Goal: Transaction & Acquisition: Purchase product/service

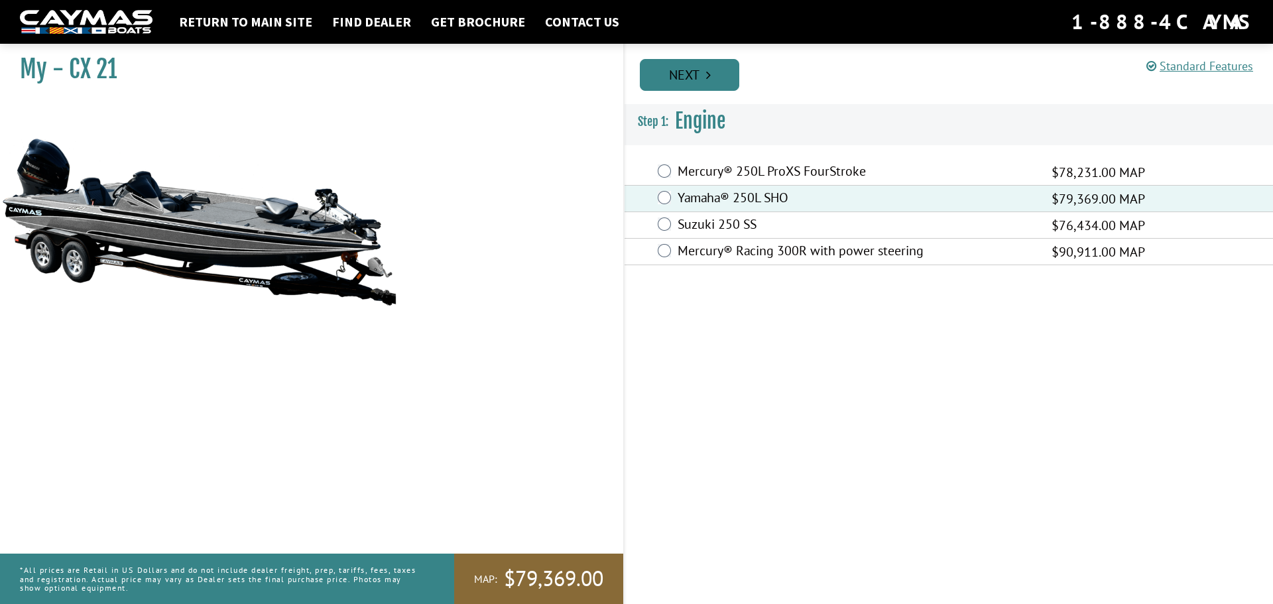
click at [679, 74] on link "Next" at bounding box center [689, 75] width 99 height 32
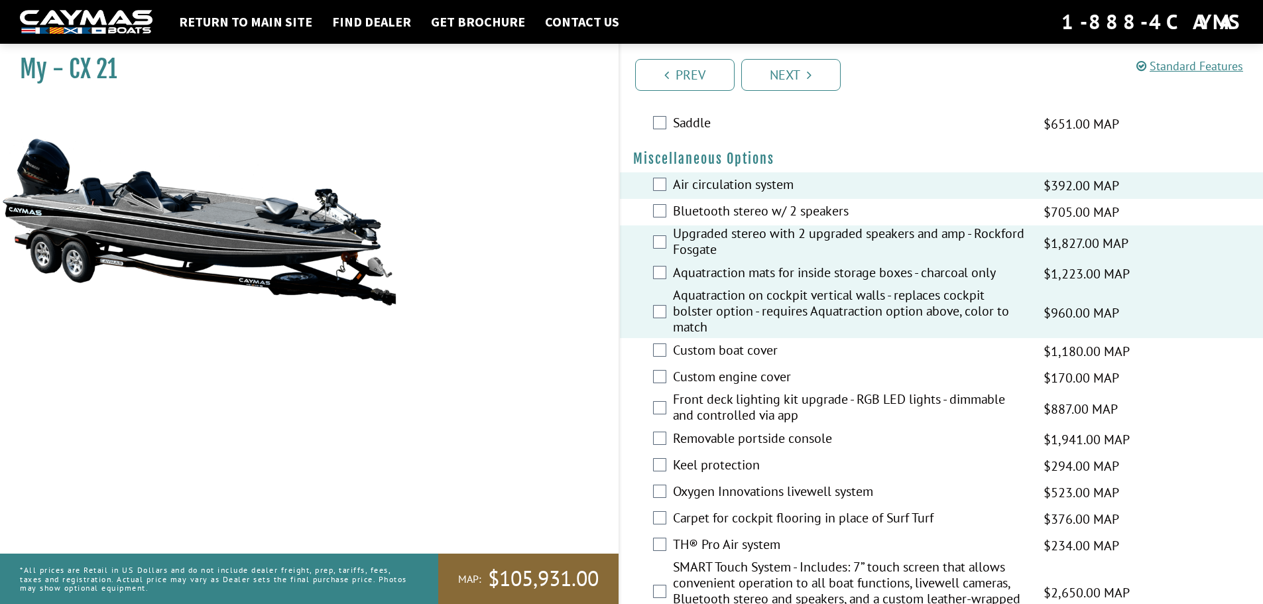
scroll to position [1193, 0]
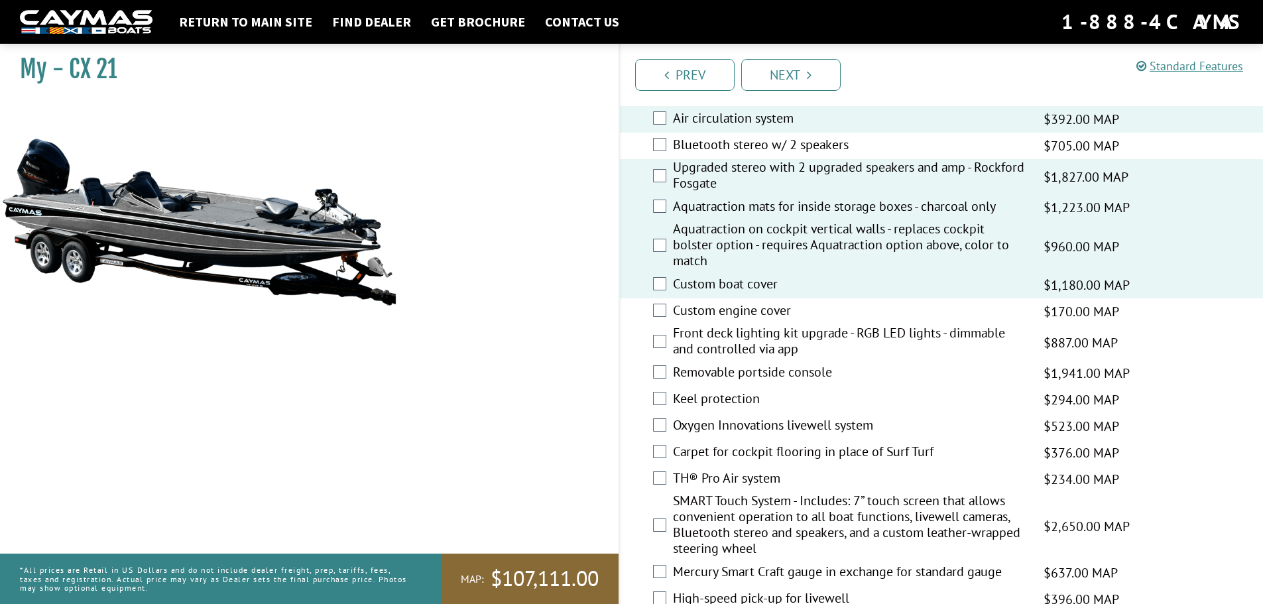
click at [658, 319] on div "Custom engine cover $170.00 MAP $201.00 MSRP" at bounding box center [942, 311] width 644 height 27
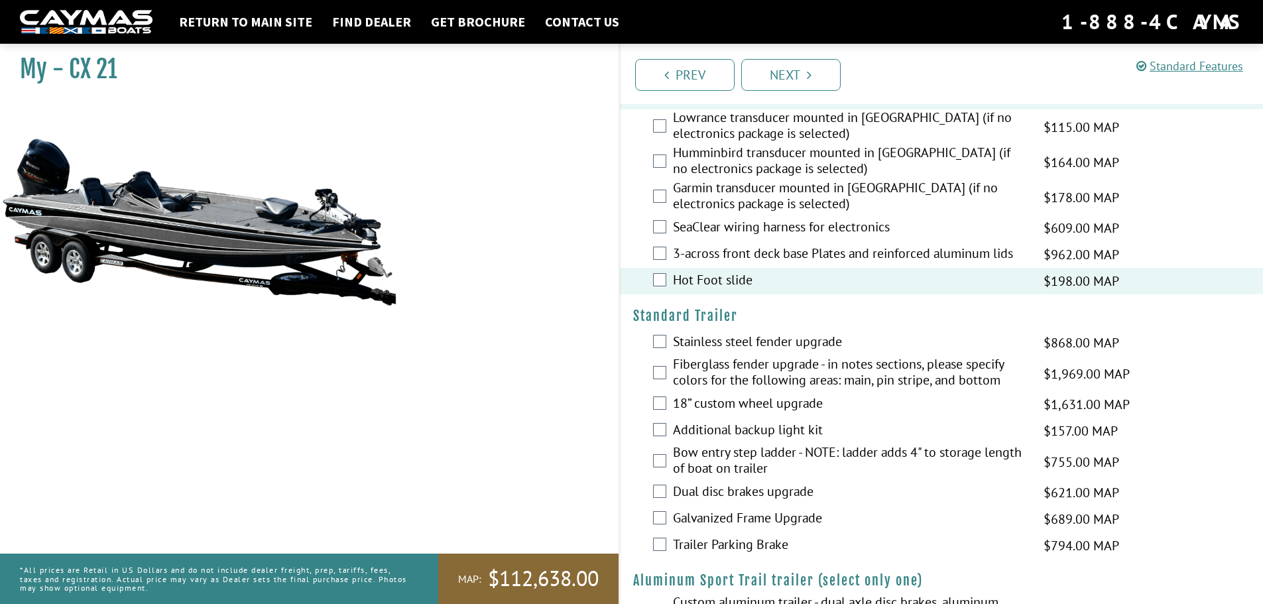
scroll to position [1723, 0]
click at [666, 342] on div "Stainless steel fender upgrade $868.00 MAP $1,025.00 MSRP" at bounding box center [942, 342] width 644 height 27
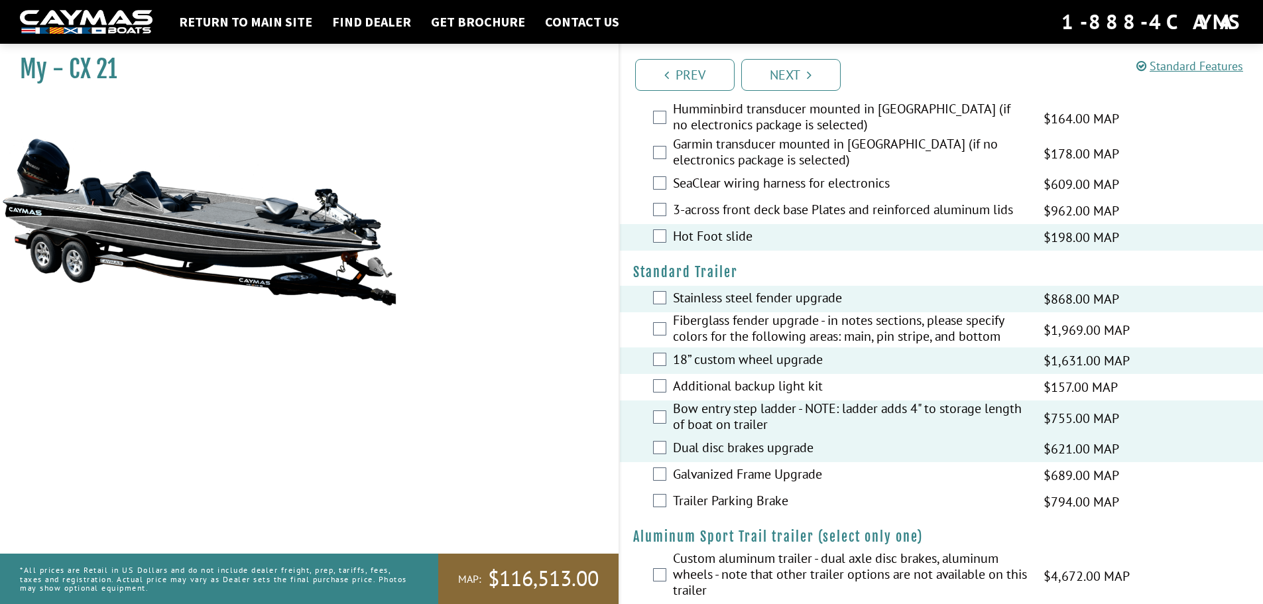
scroll to position [1789, 0]
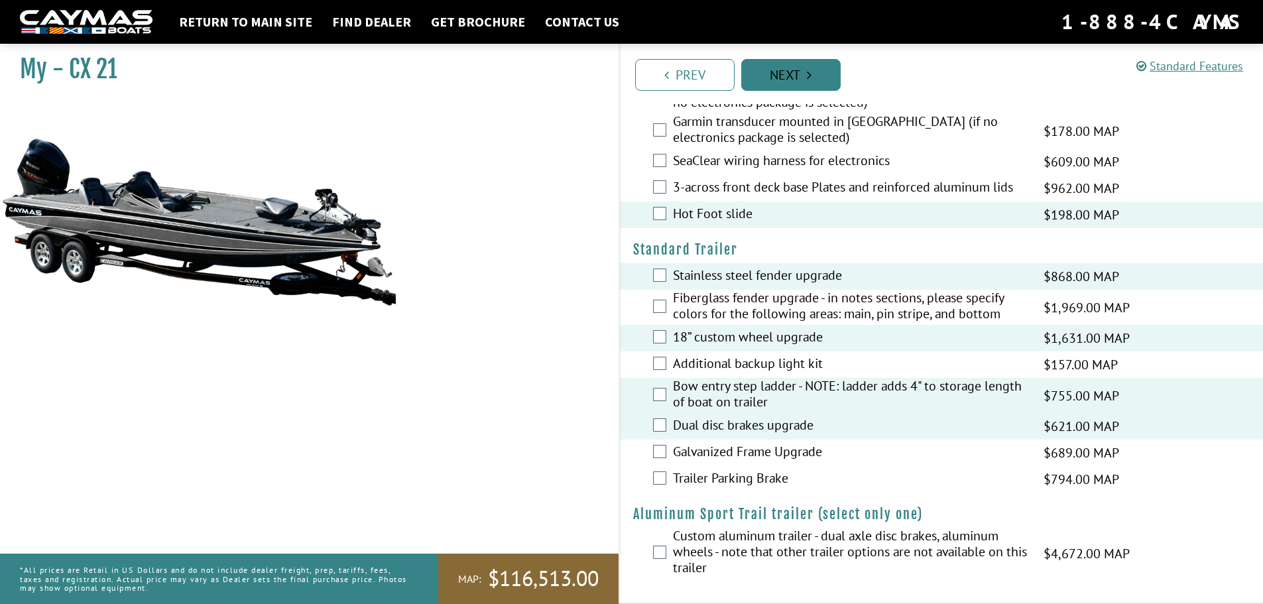
click at [834, 78] on link "Next" at bounding box center [790, 75] width 99 height 32
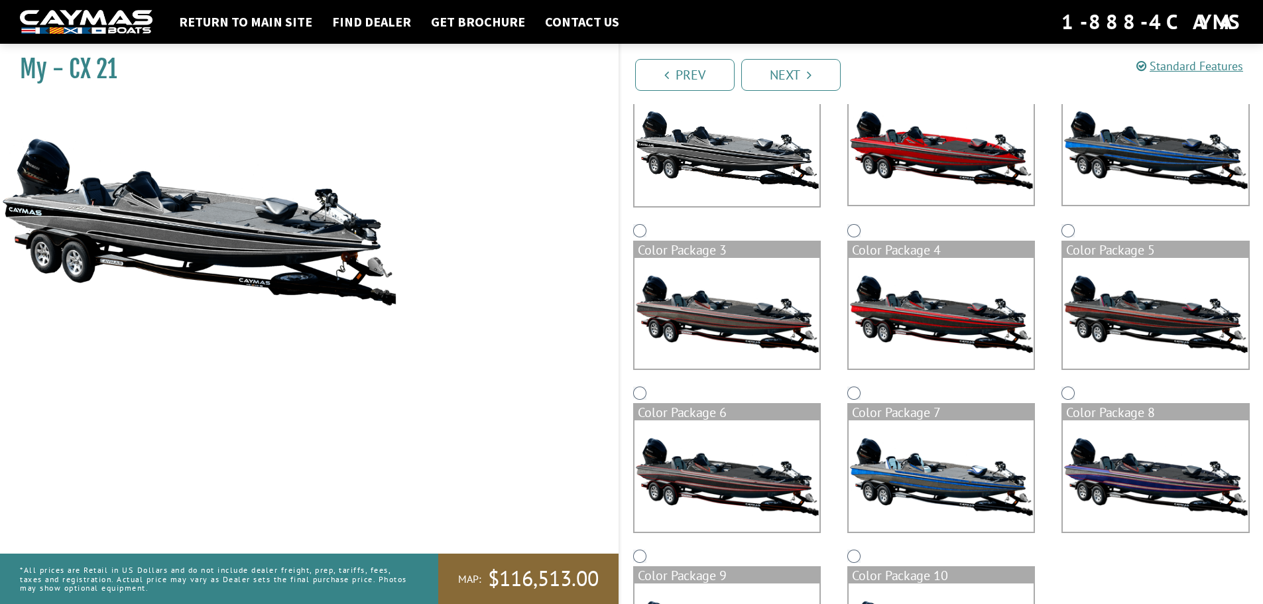
scroll to position [0, 0]
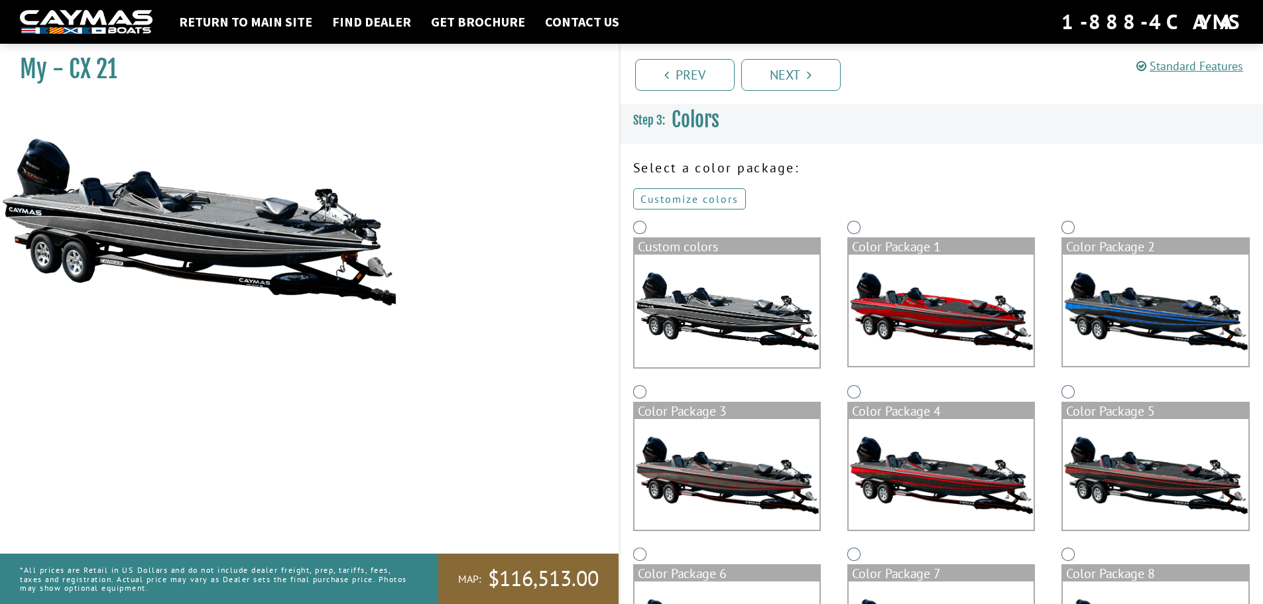
click at [742, 202] on link "Customize colors" at bounding box center [689, 198] width 113 height 21
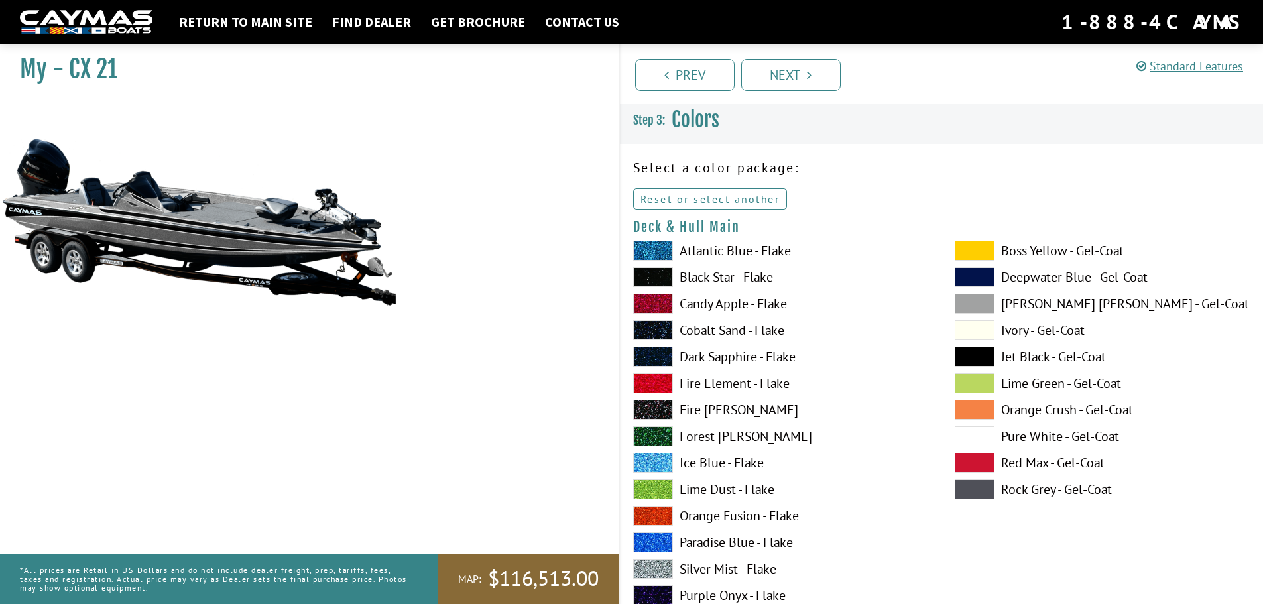
click at [658, 257] on span at bounding box center [653, 251] width 40 height 20
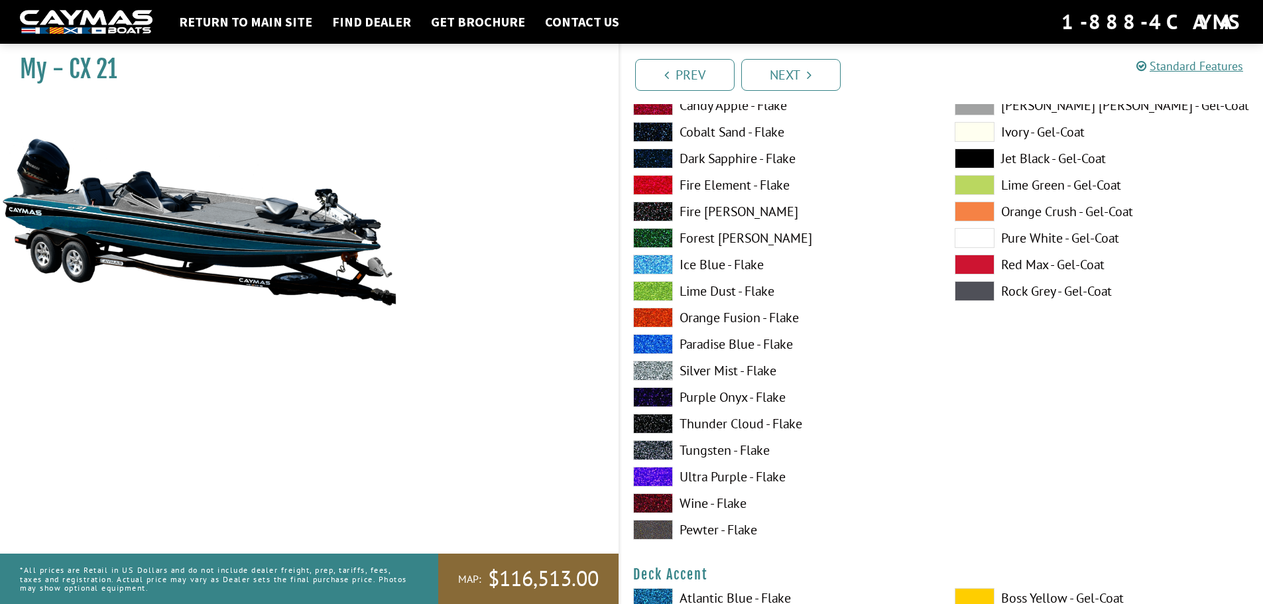
scroll to position [199, 0]
click at [697, 526] on label "Pewter - Flake" at bounding box center [780, 529] width 295 height 20
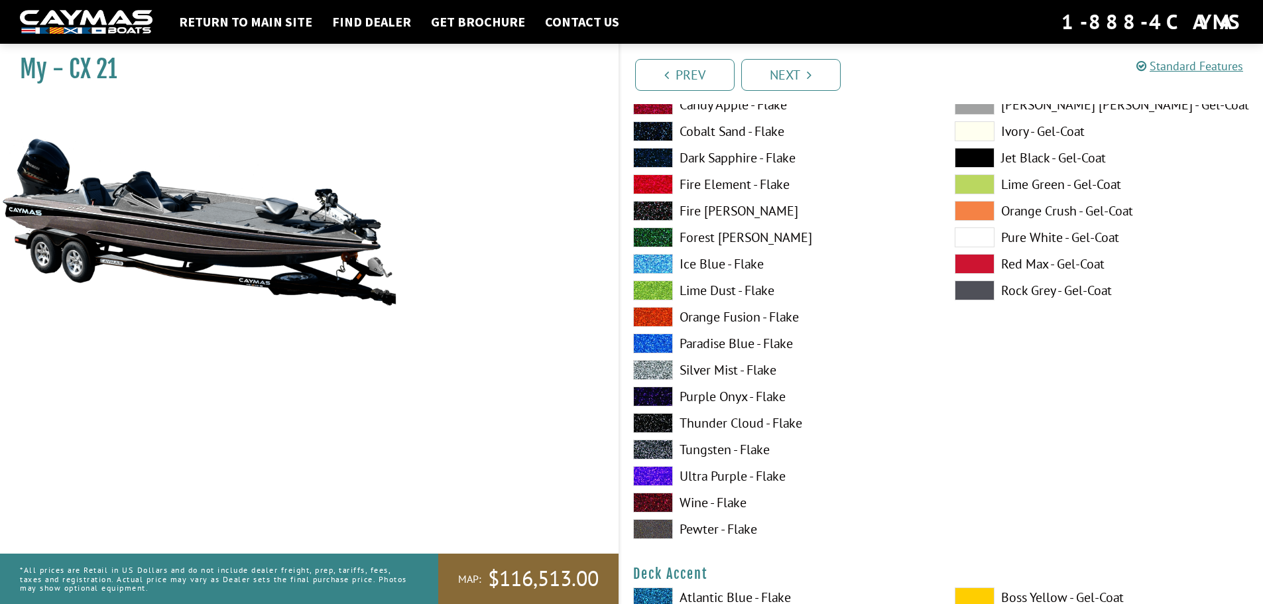
click at [699, 449] on label "Tungsten - Flake" at bounding box center [780, 449] width 295 height 20
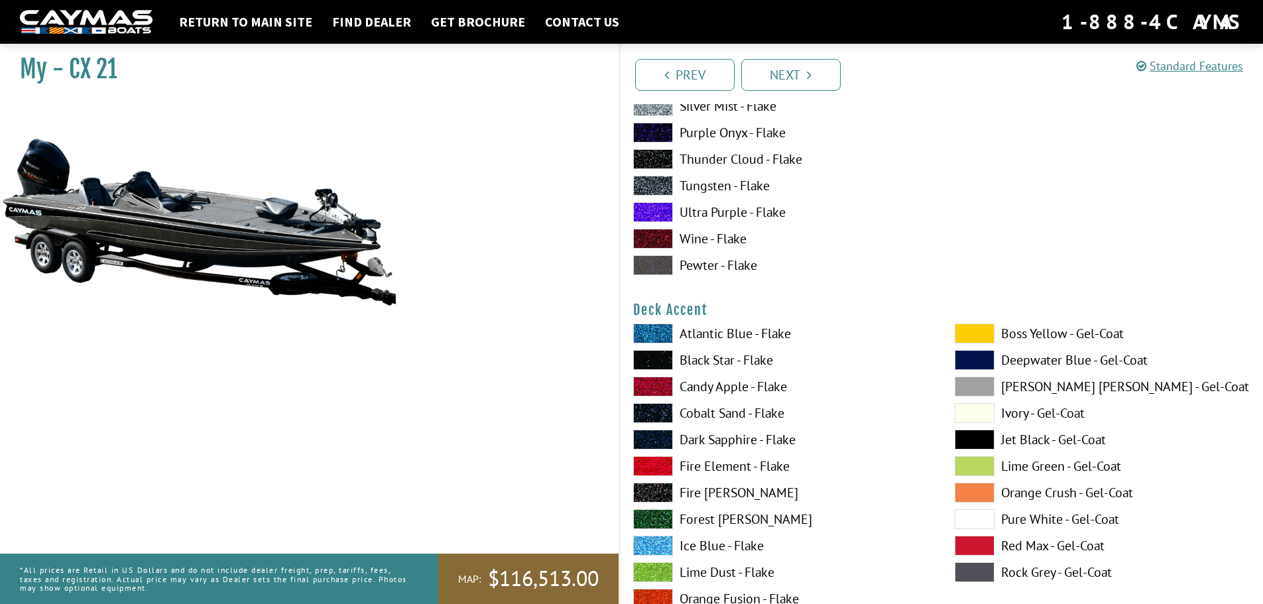
scroll to position [464, 0]
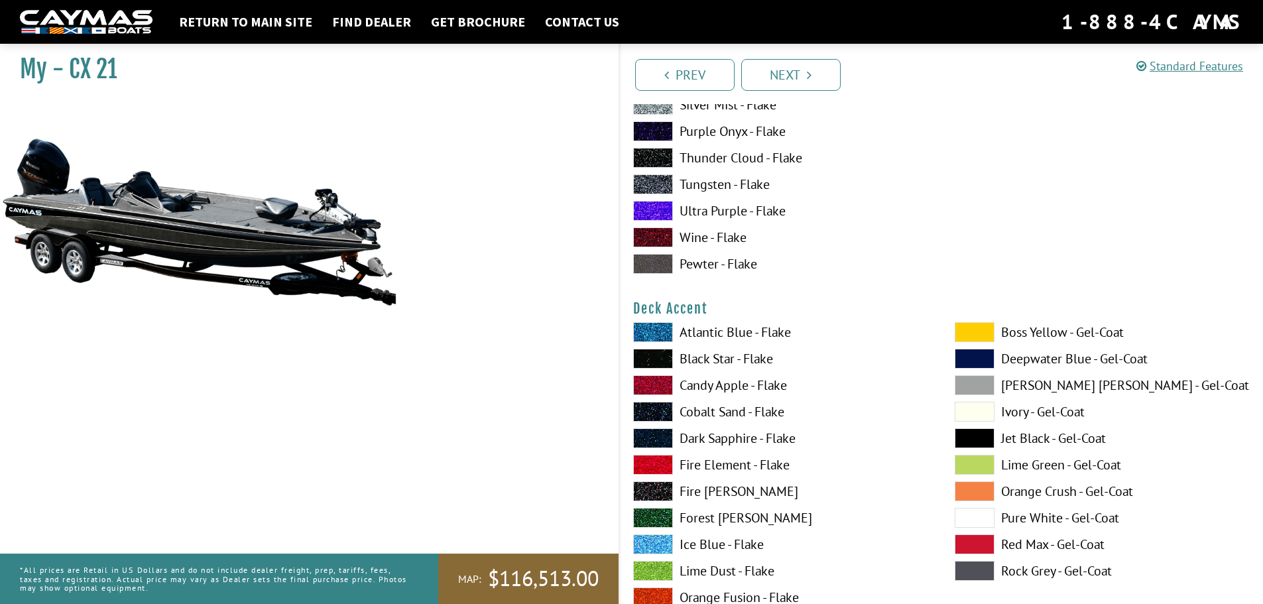
click at [655, 391] on span at bounding box center [653, 385] width 40 height 20
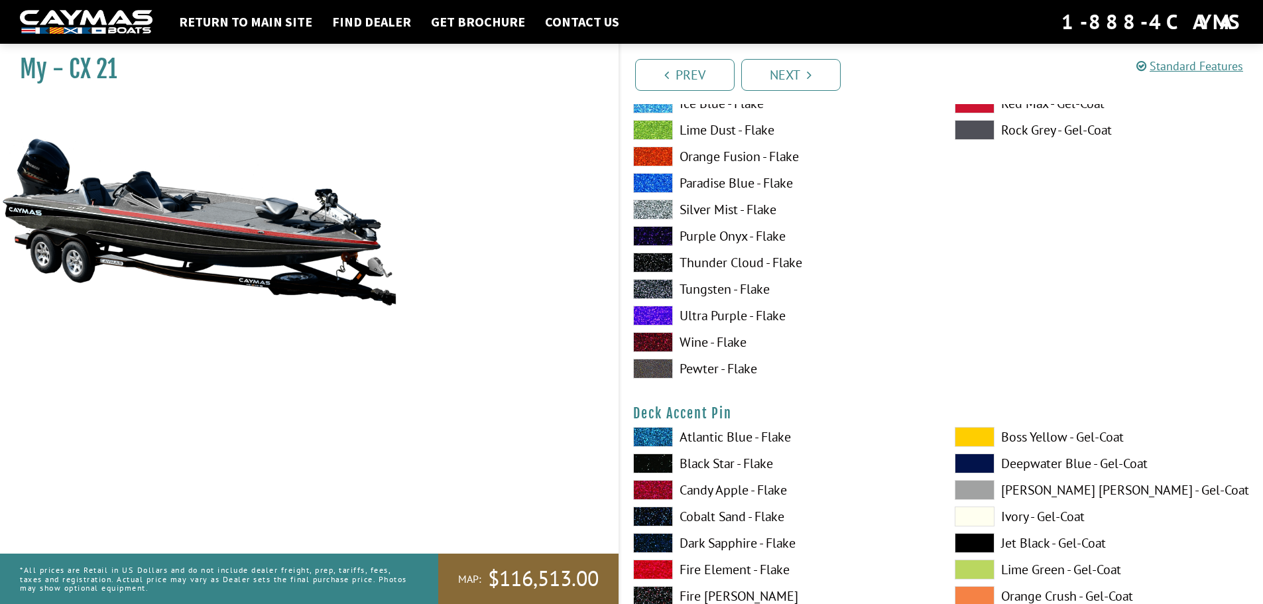
scroll to position [928, 0]
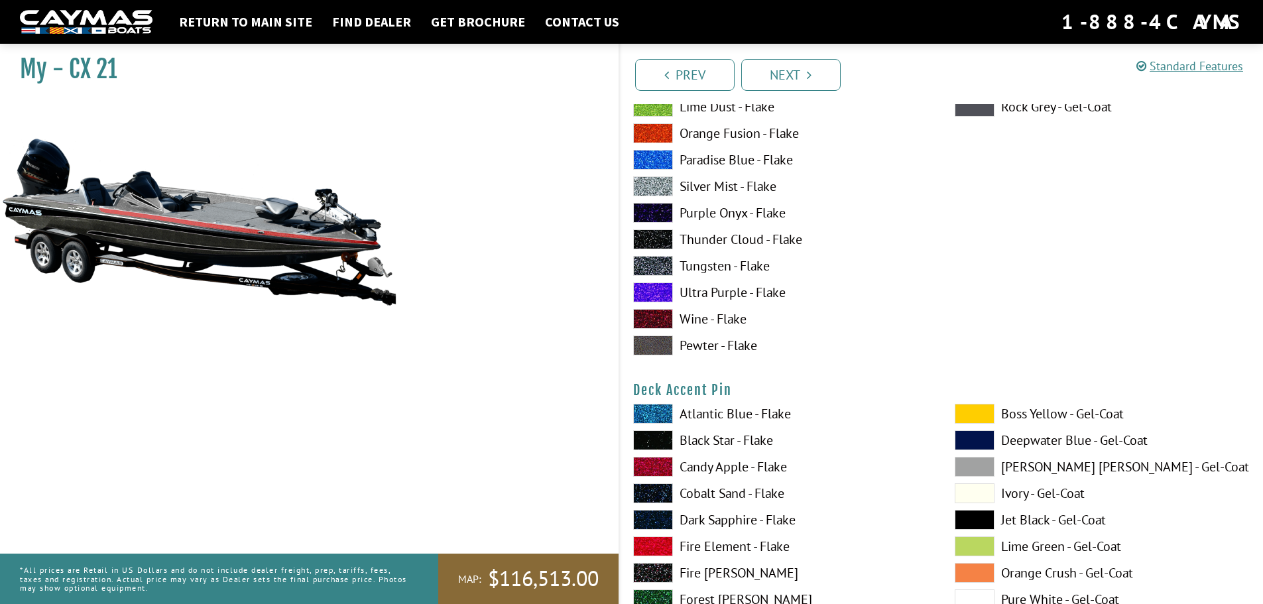
click at [984, 408] on span at bounding box center [974, 414] width 40 height 20
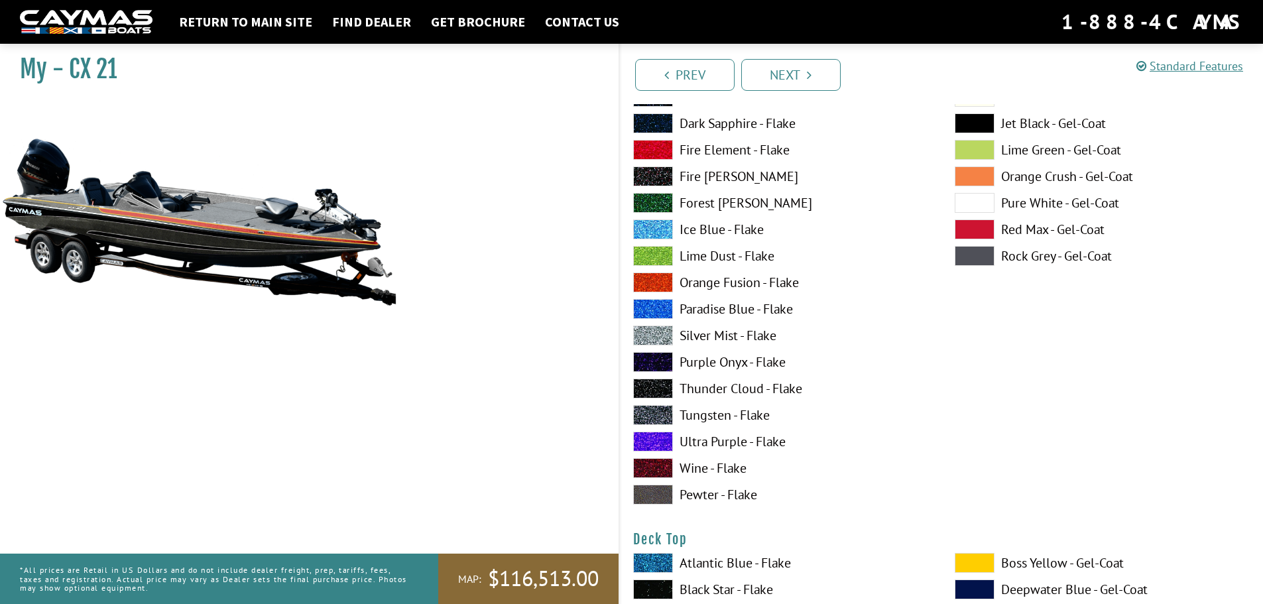
scroll to position [1326, 0]
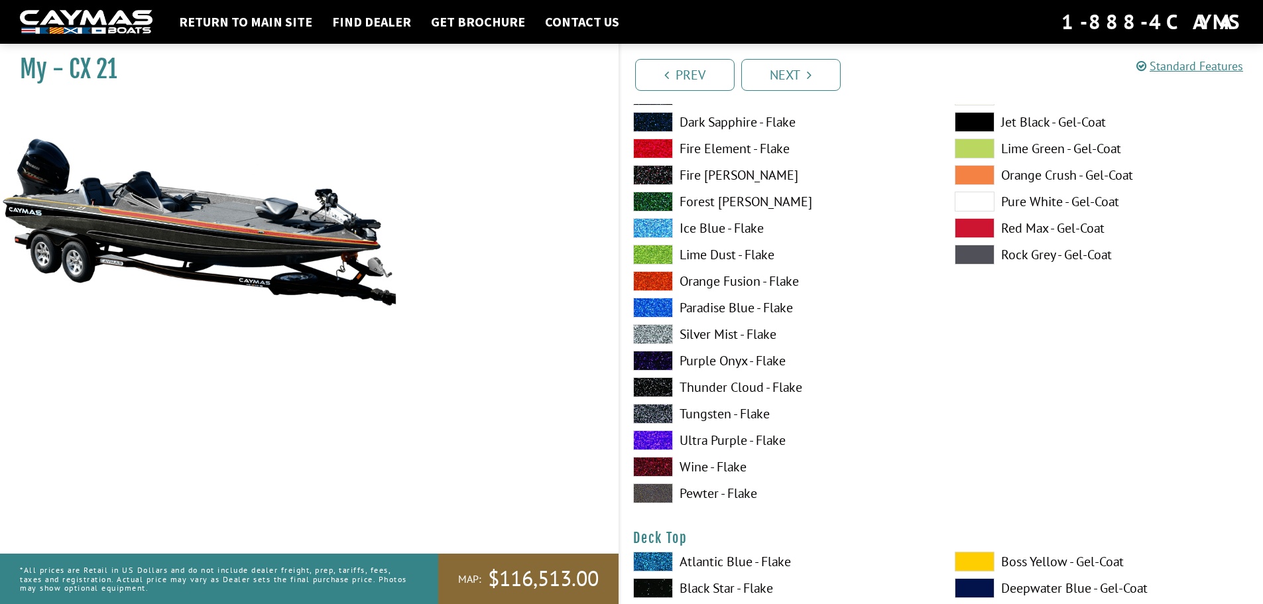
click at [651, 490] on span at bounding box center [653, 493] width 40 height 20
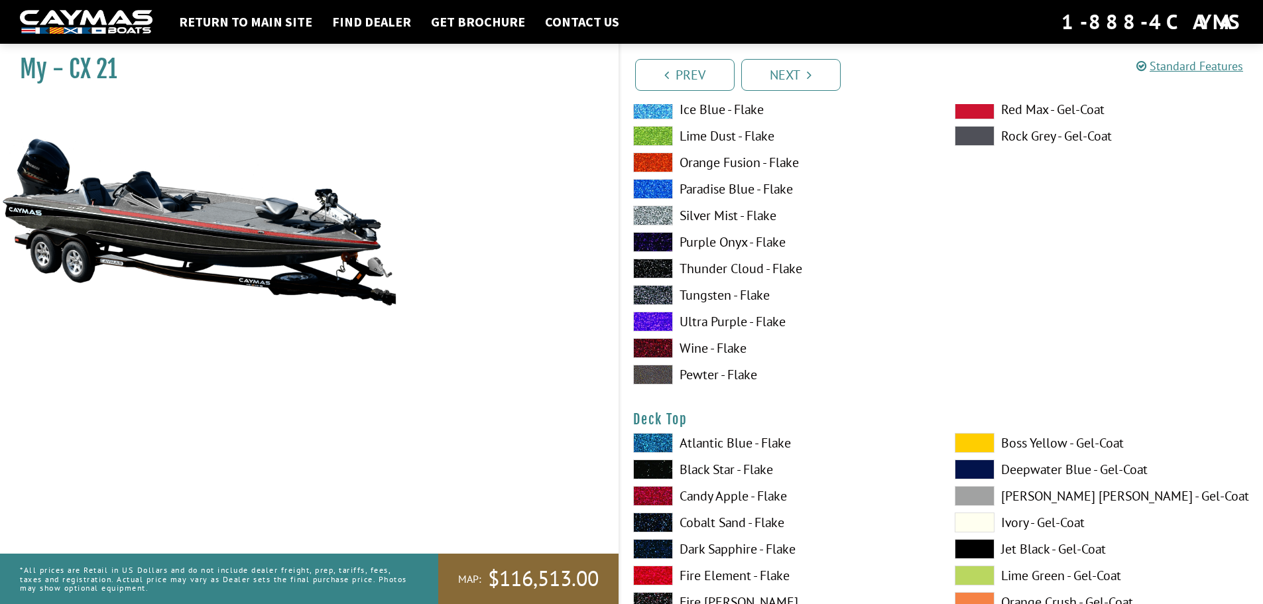
scroll to position [1458, 0]
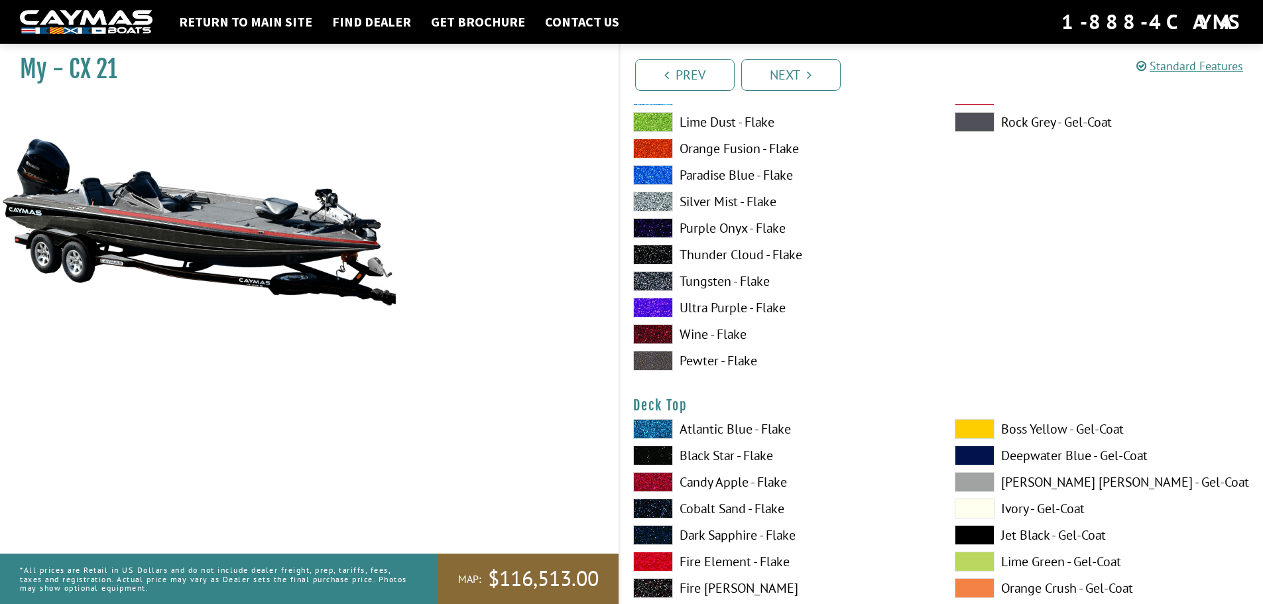
click at [658, 437] on span at bounding box center [653, 429] width 40 height 20
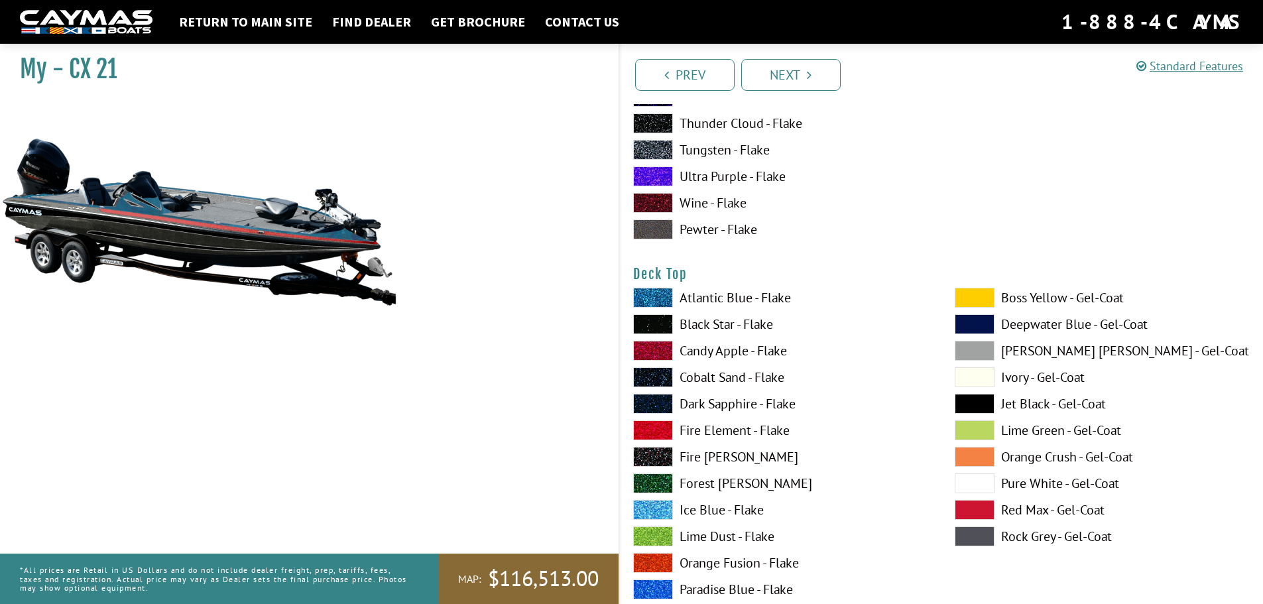
scroll to position [1591, 0]
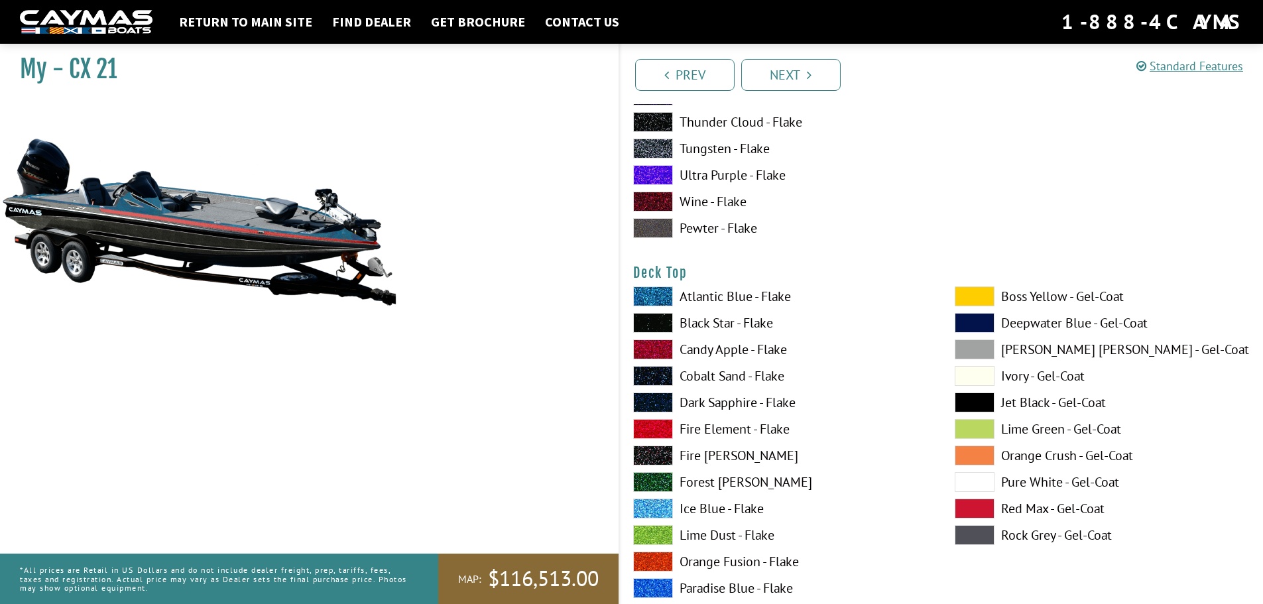
click at [662, 353] on span at bounding box center [653, 349] width 40 height 20
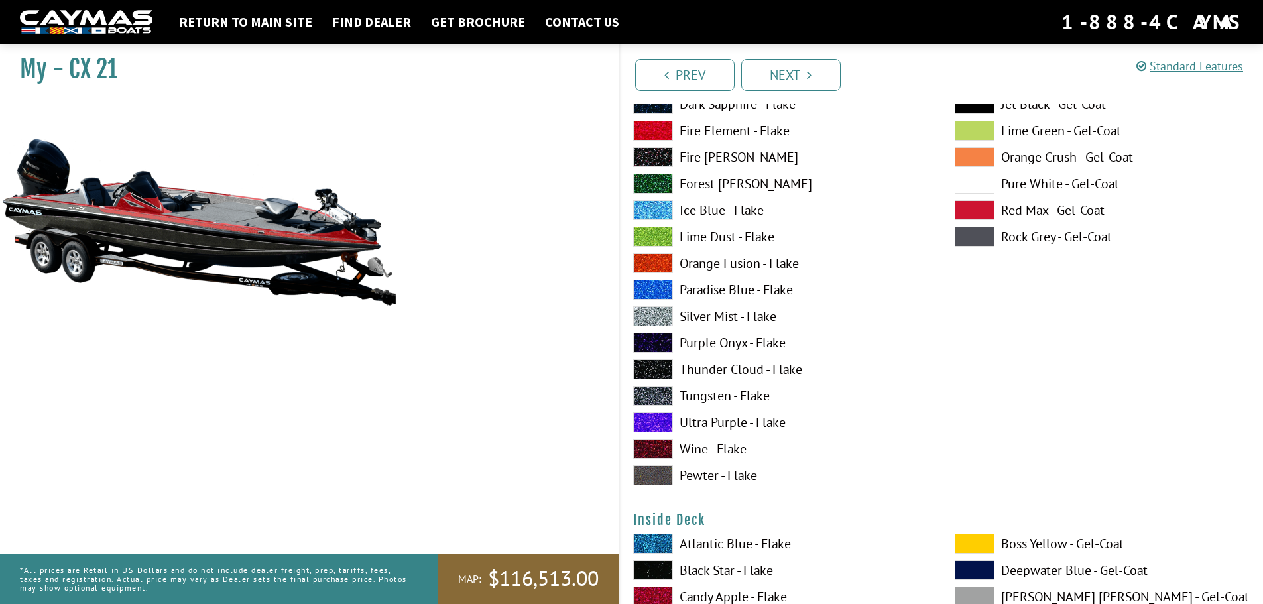
scroll to position [2452, 0]
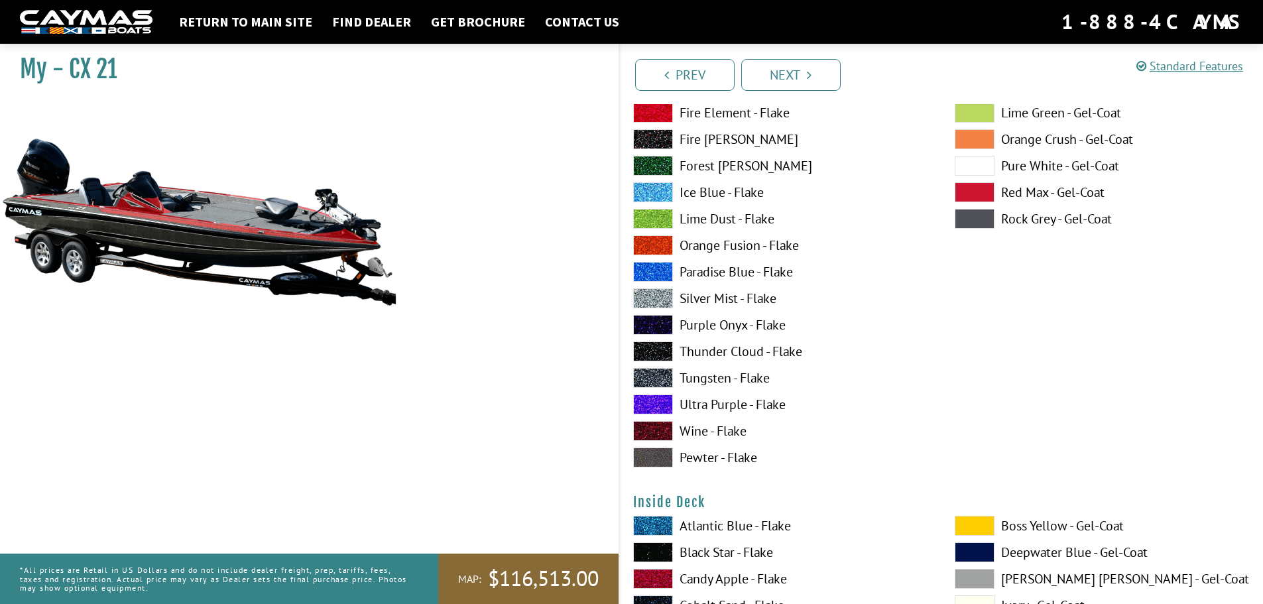
click at [665, 451] on span at bounding box center [653, 457] width 40 height 20
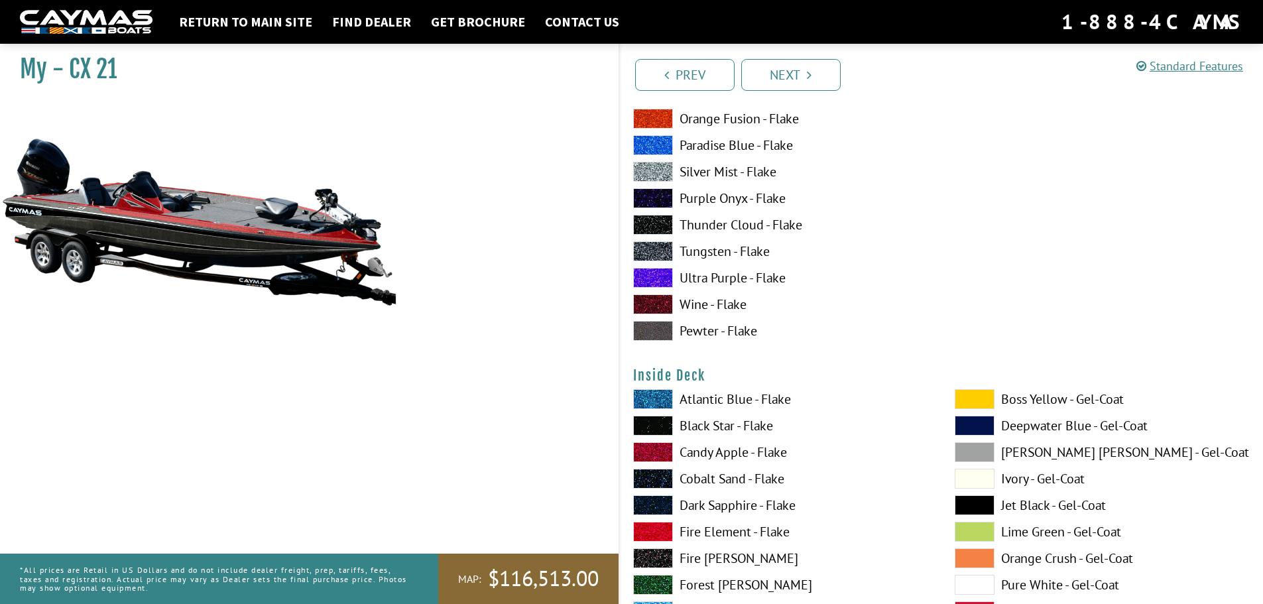
scroll to position [2585, 0]
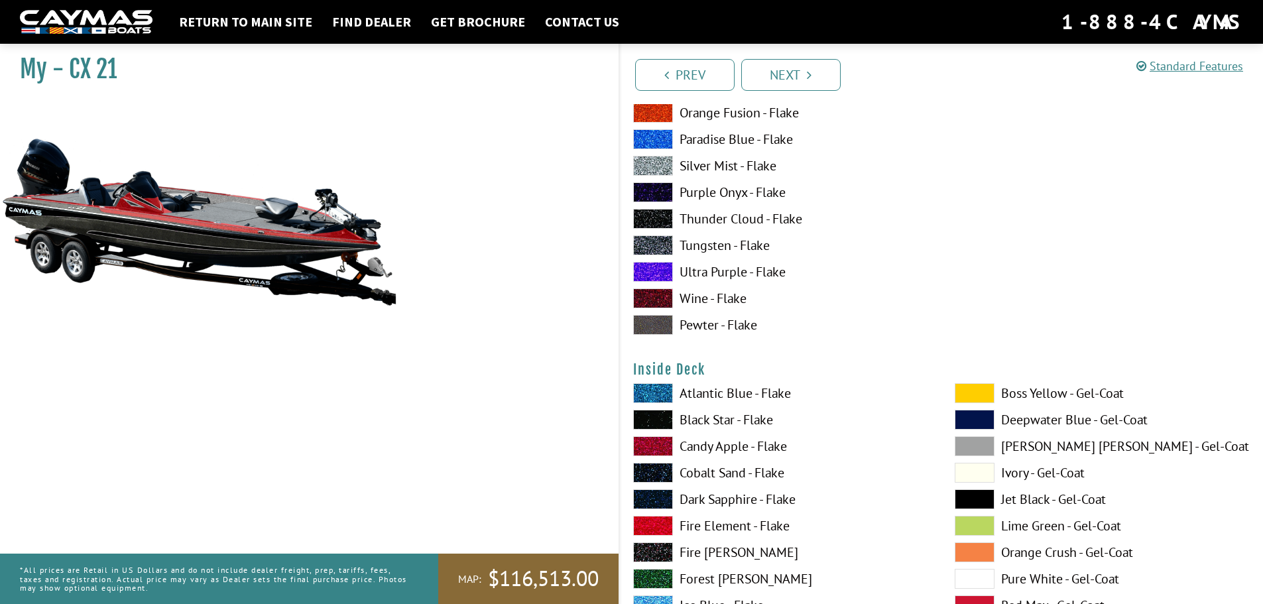
click at [665, 447] on span at bounding box center [653, 446] width 40 height 20
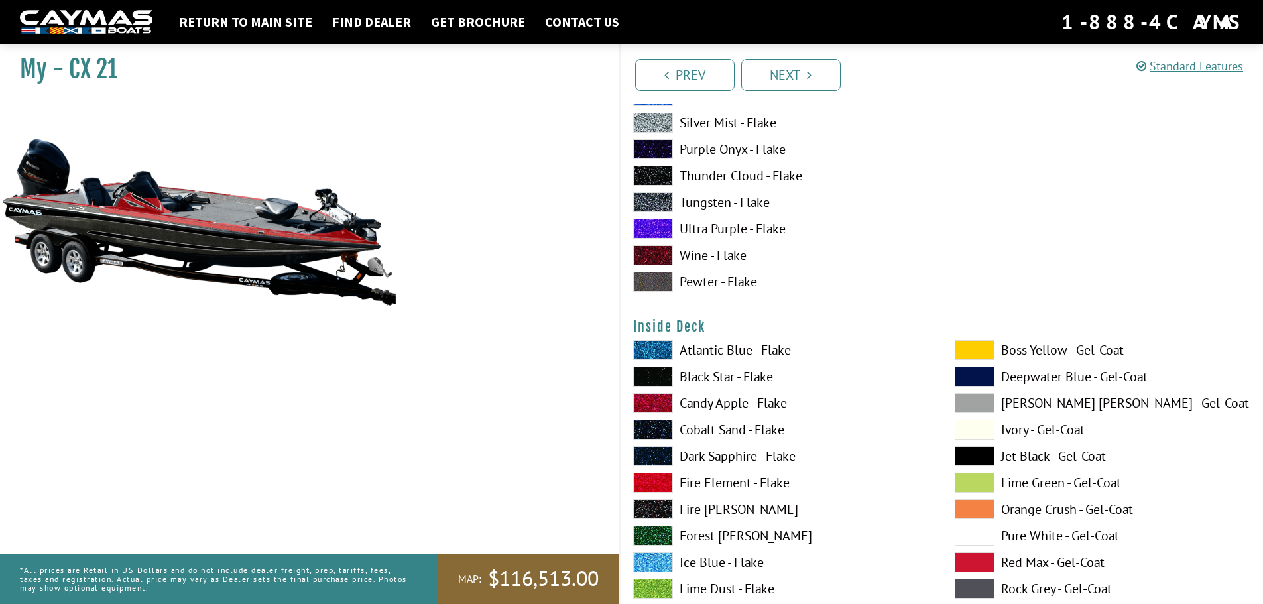
scroll to position [2651, 0]
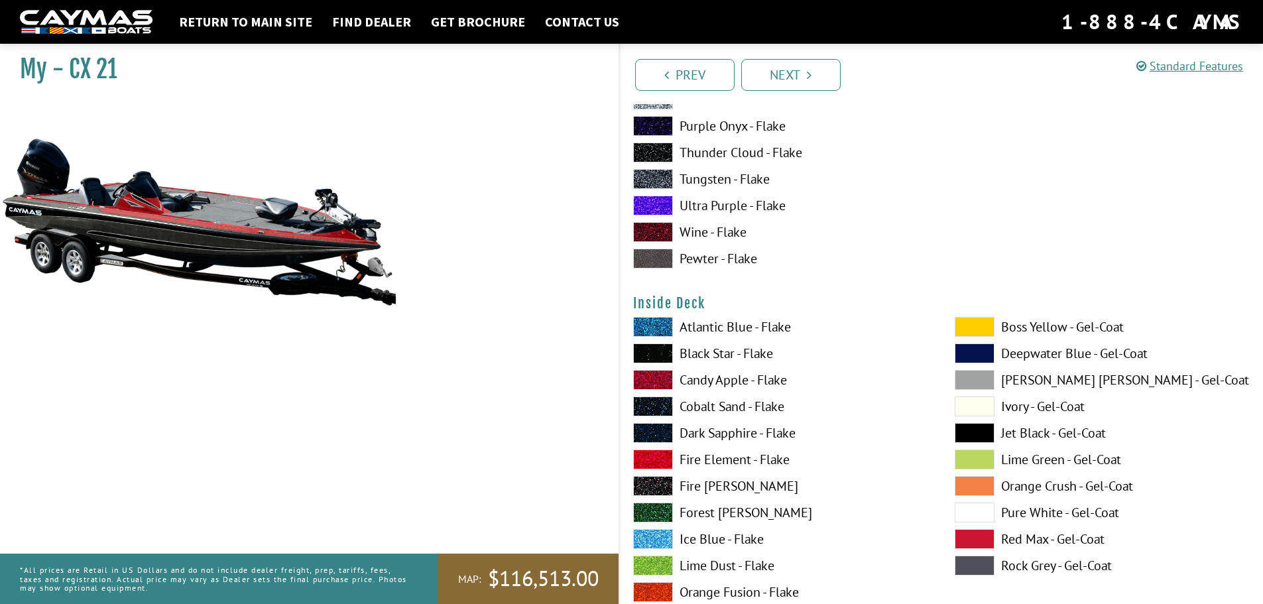
click at [985, 512] on span at bounding box center [974, 512] width 40 height 20
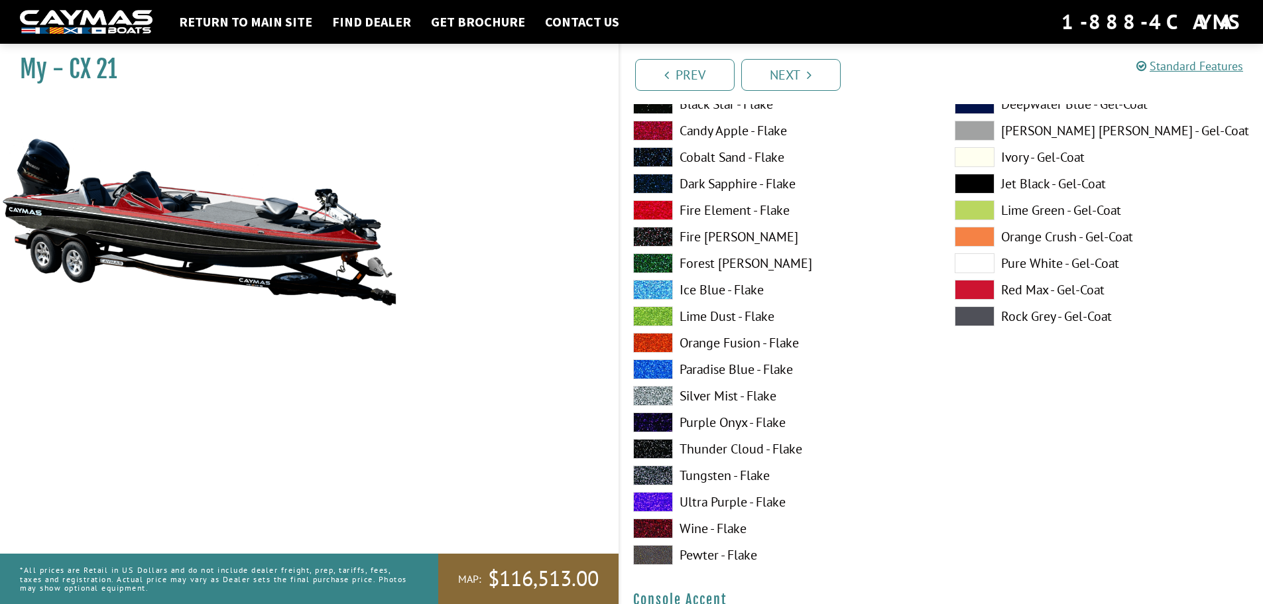
scroll to position [3447, 0]
click at [656, 473] on span at bounding box center [653, 475] width 40 height 20
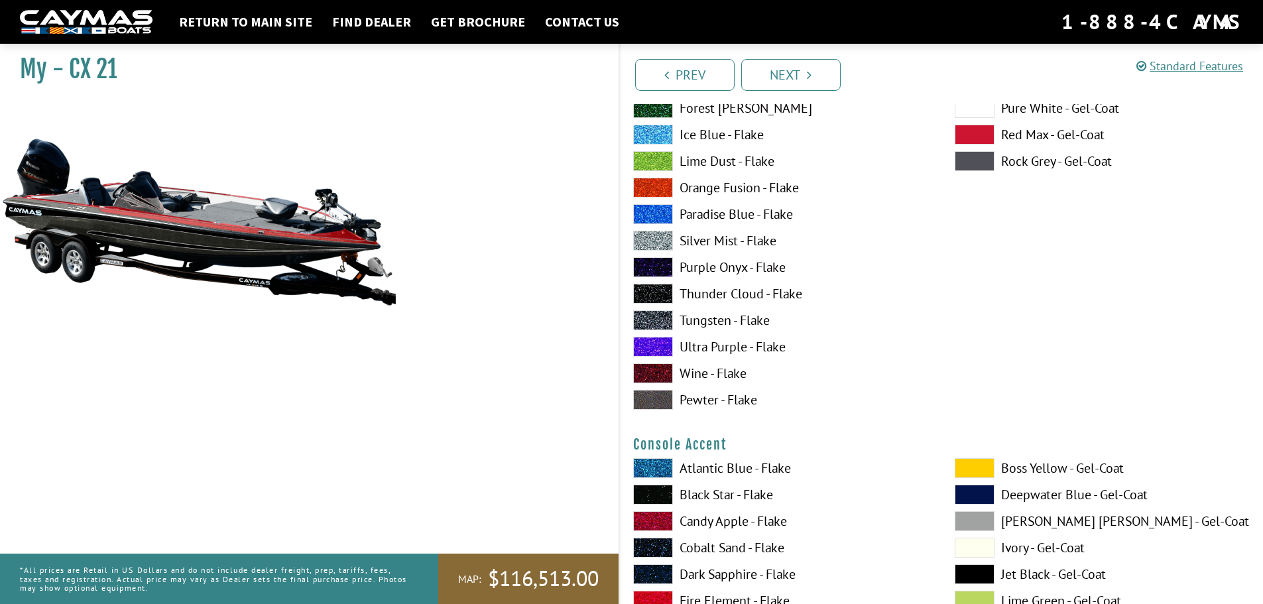
scroll to position [3646, 0]
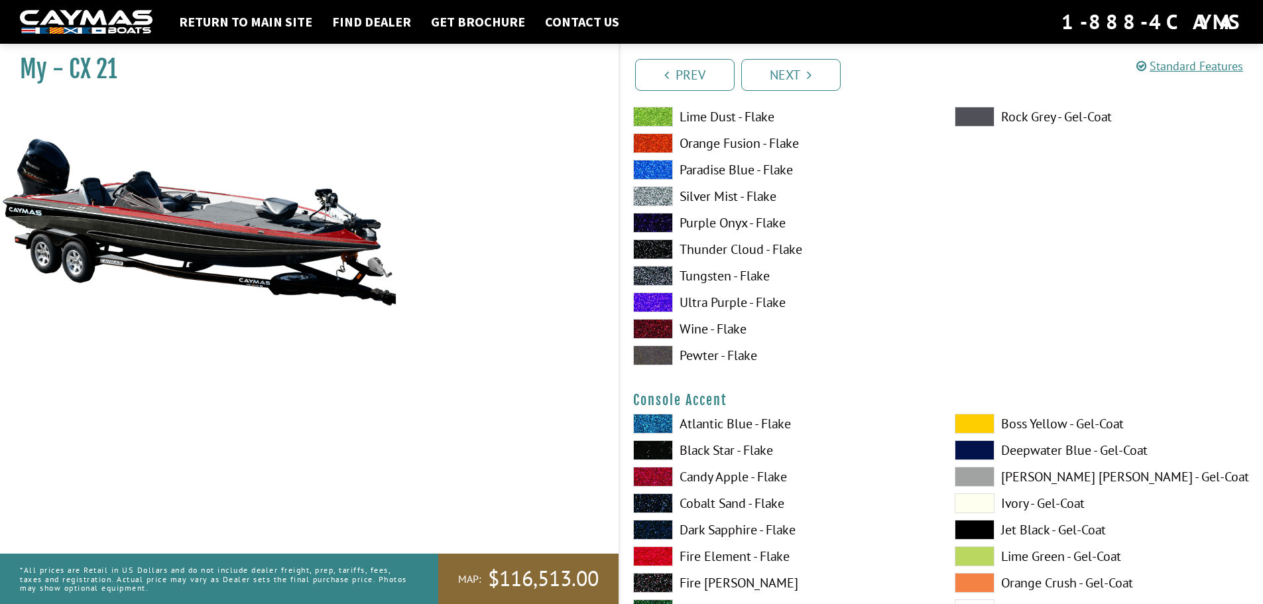
click at [656, 472] on span at bounding box center [653, 477] width 40 height 20
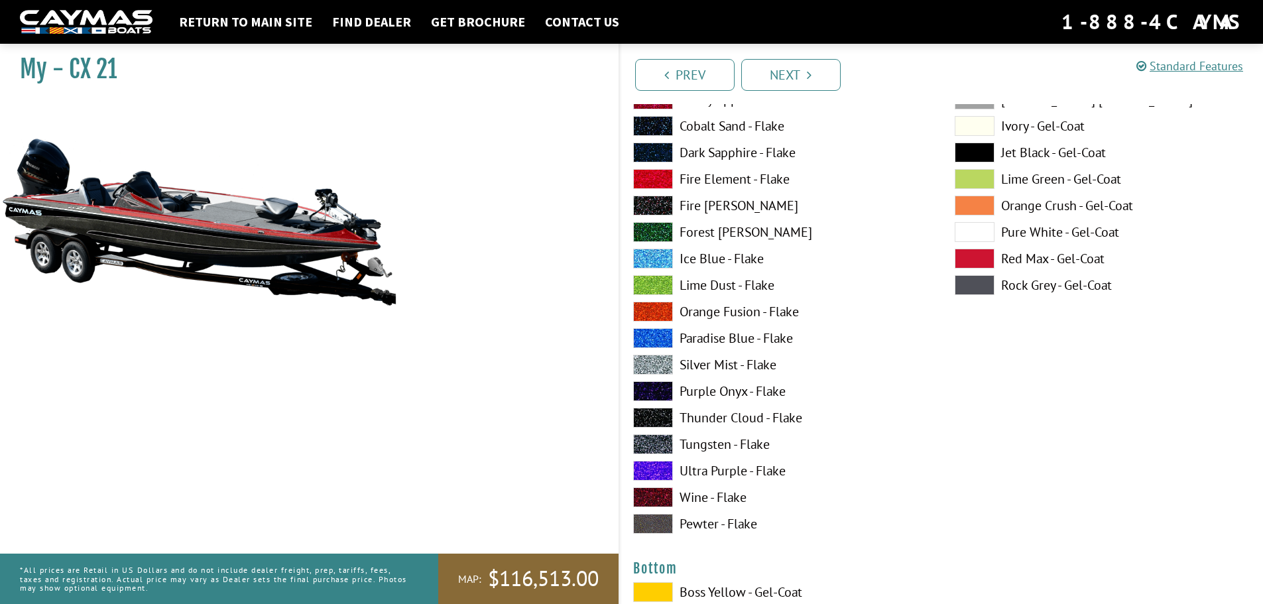
scroll to position [4574, 0]
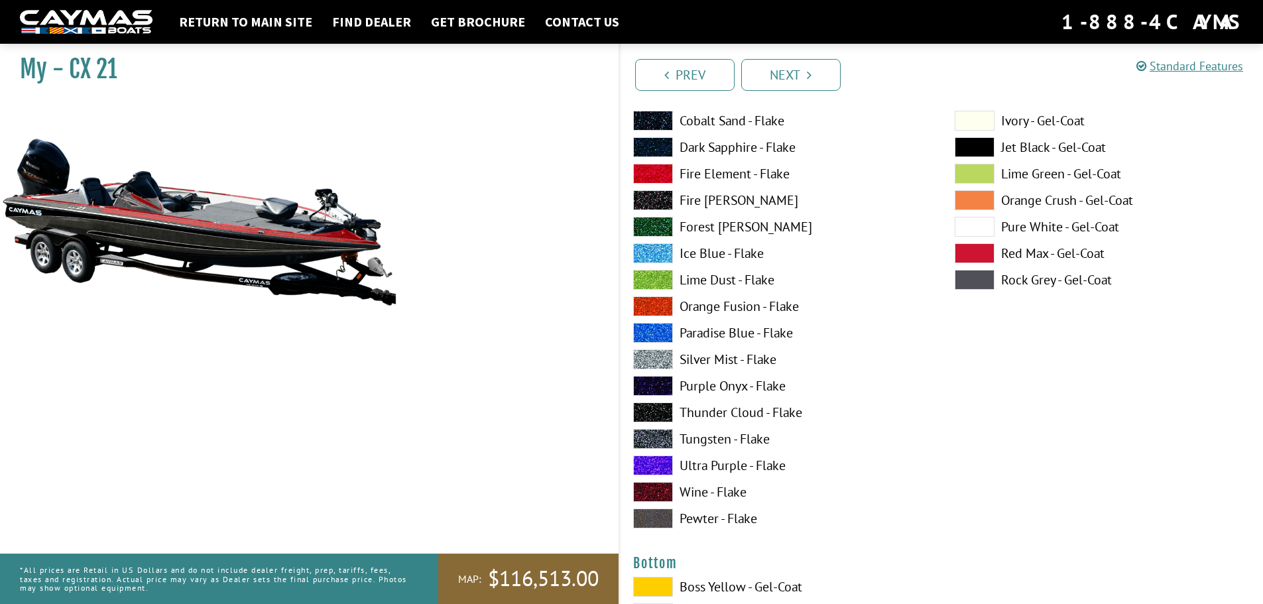
click at [663, 514] on span at bounding box center [653, 518] width 40 height 20
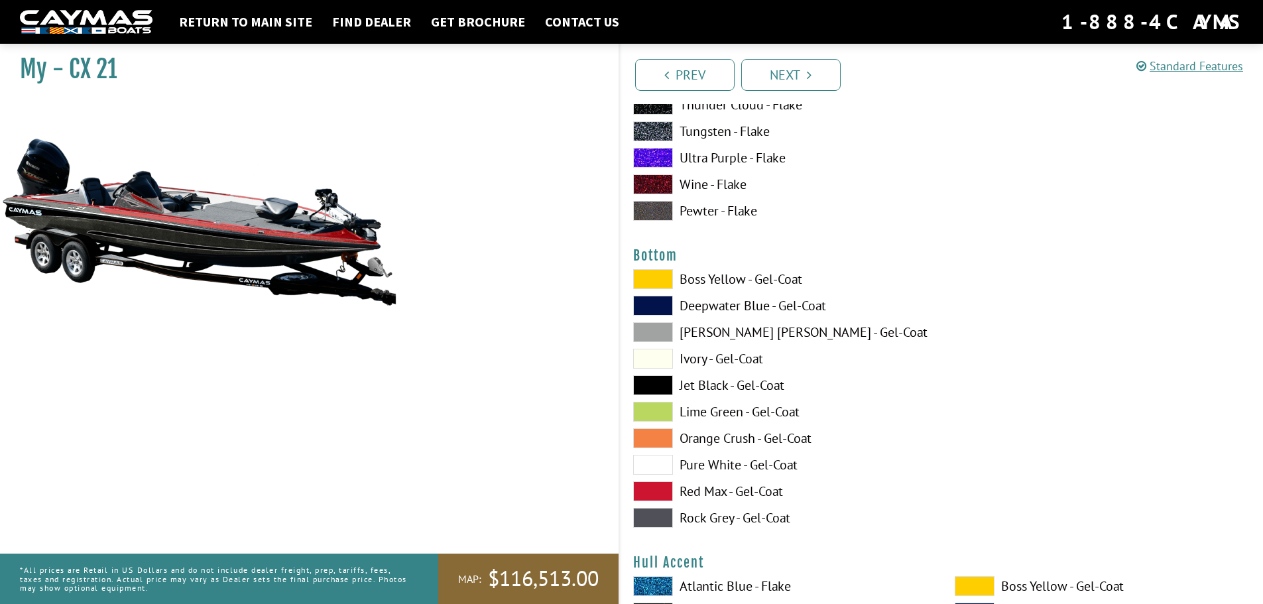
scroll to position [4905, 0]
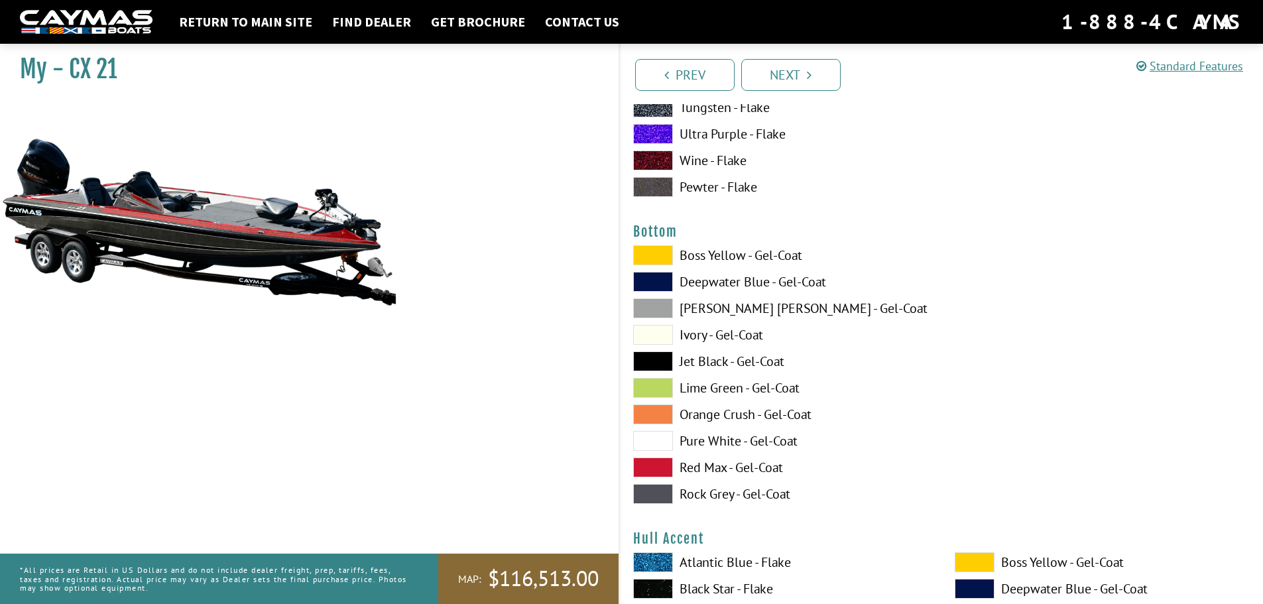
click at [661, 472] on span at bounding box center [653, 467] width 40 height 20
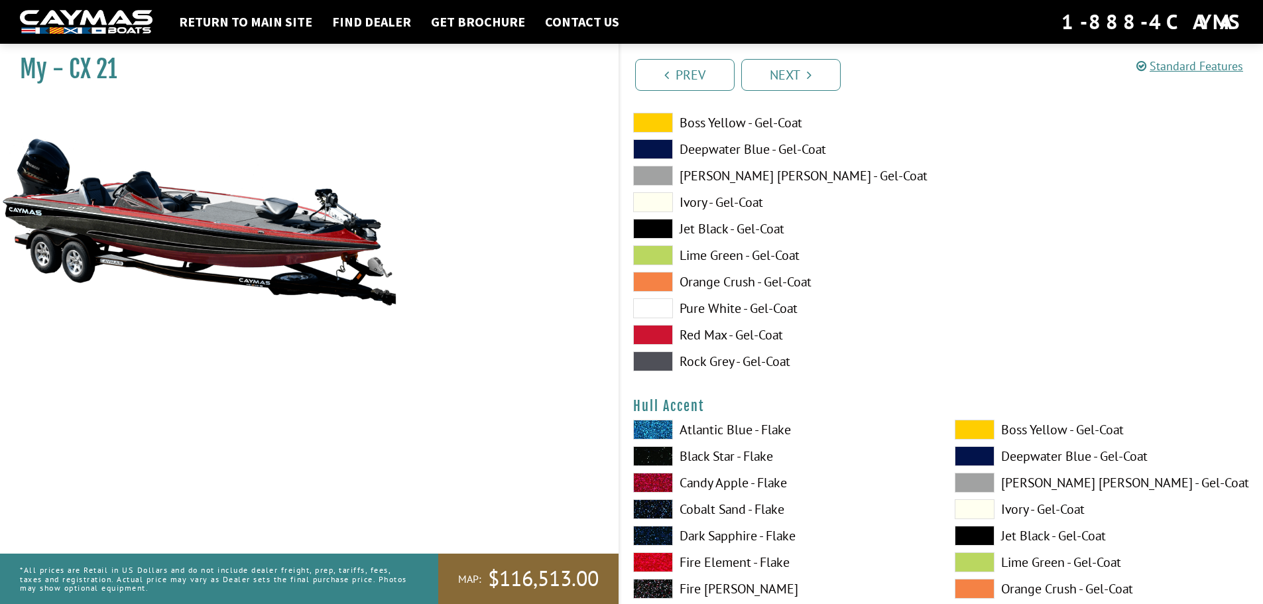
scroll to position [5104, 0]
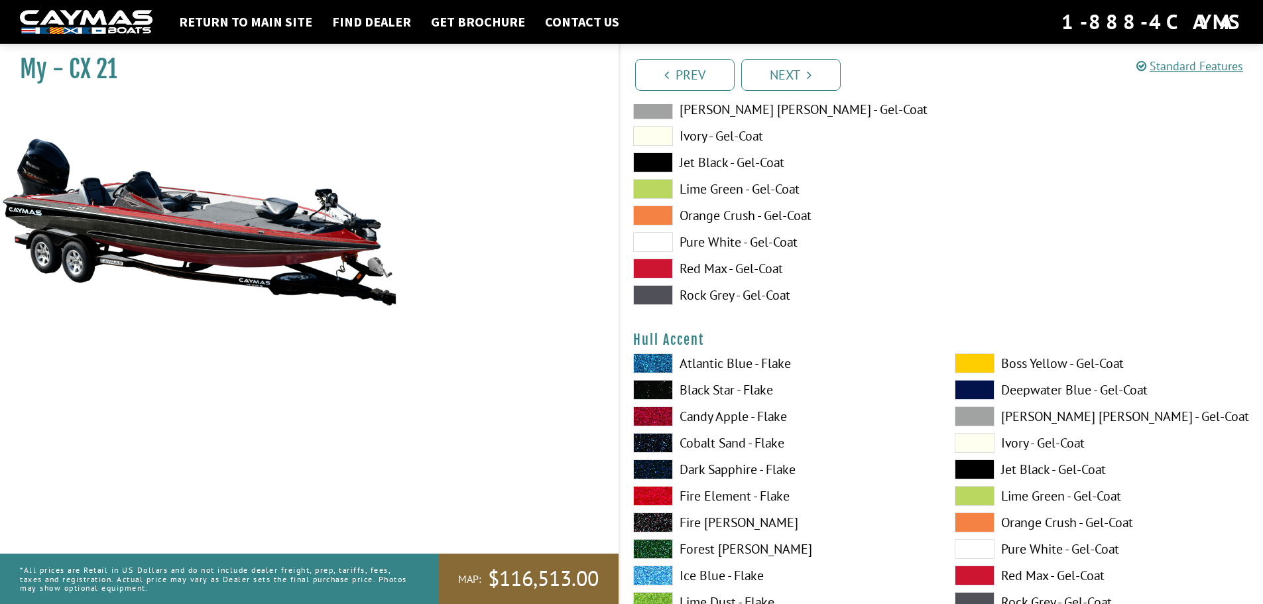
click at [658, 424] on span at bounding box center [653, 416] width 40 height 20
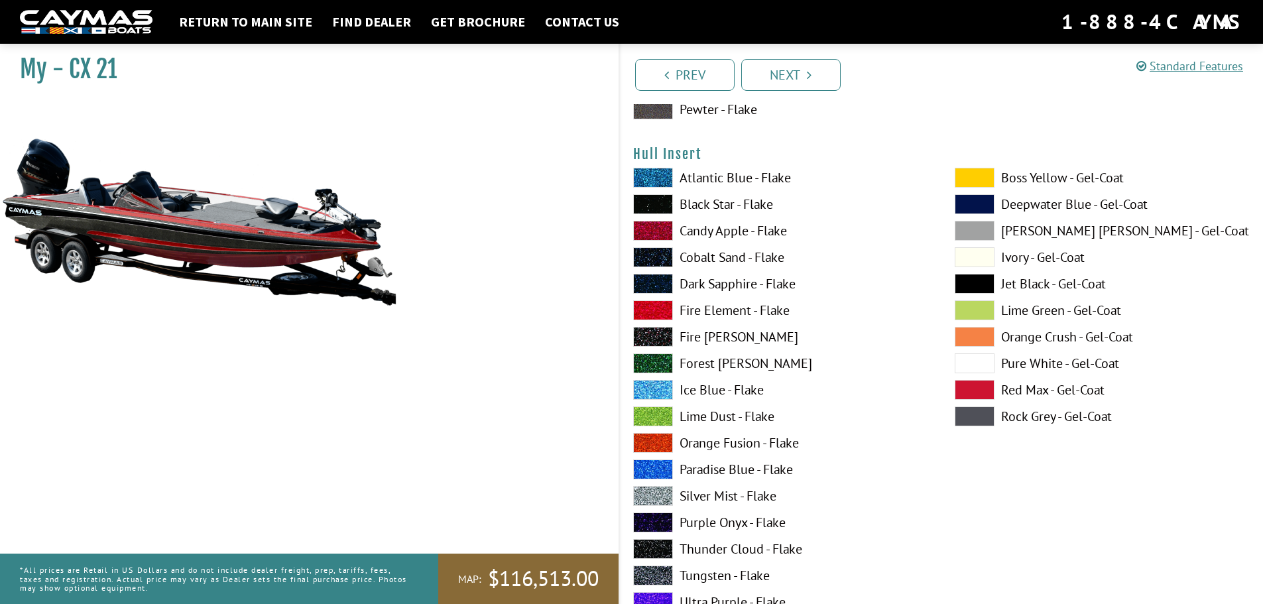
scroll to position [6098, 0]
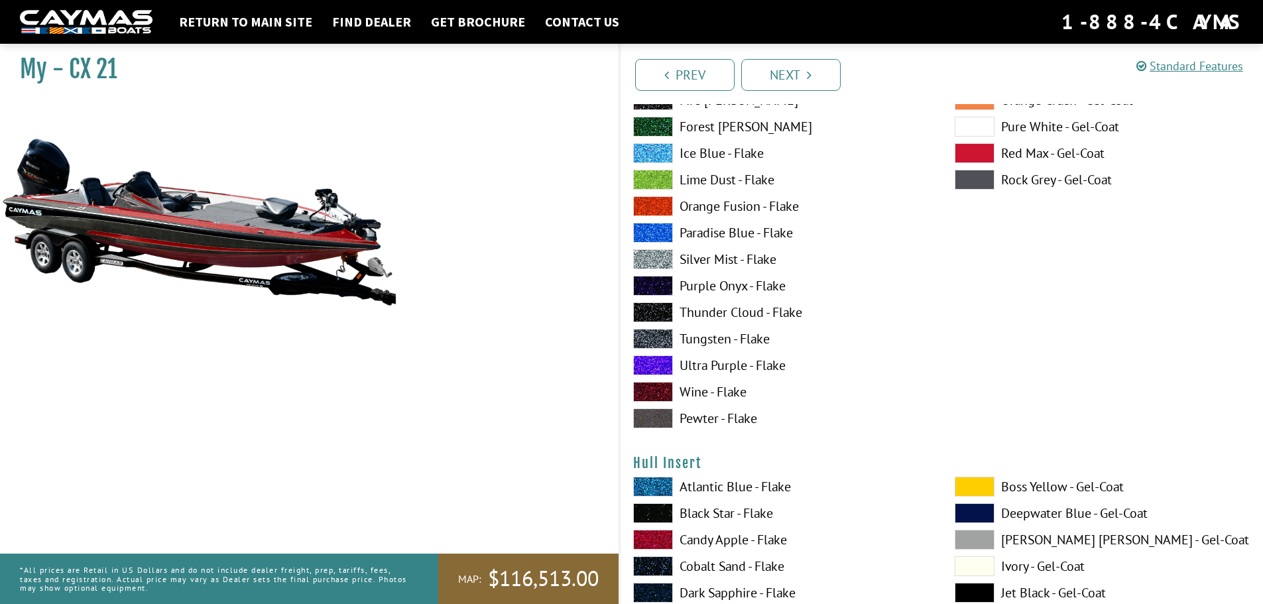
click at [651, 414] on span at bounding box center [653, 418] width 40 height 20
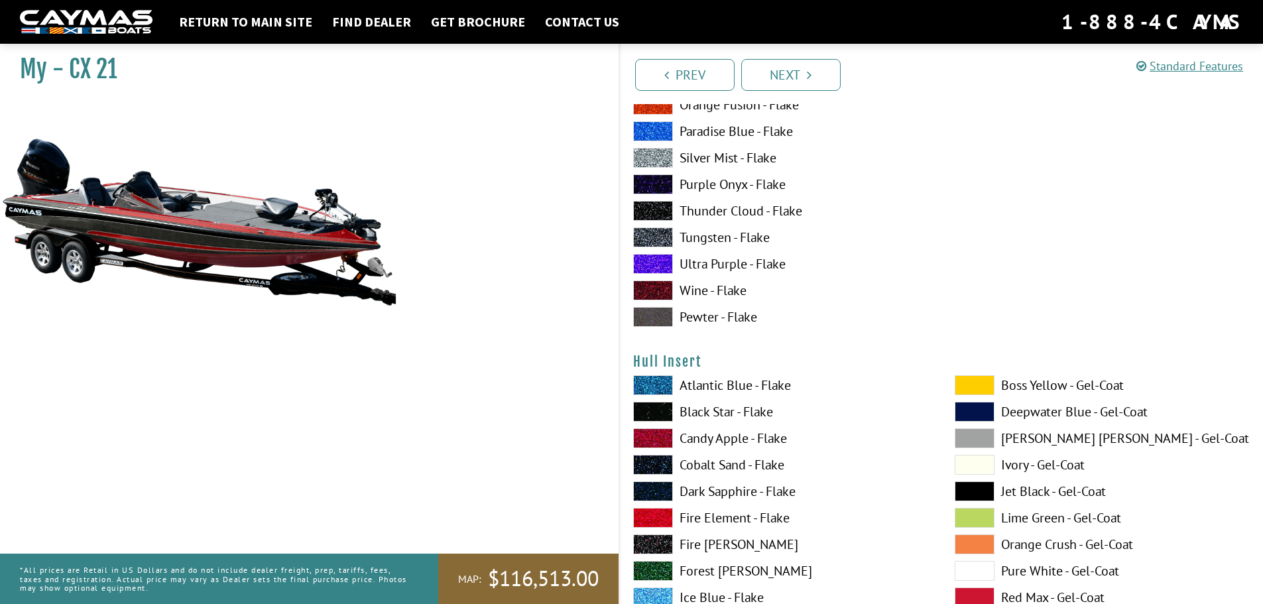
scroll to position [6231, 0]
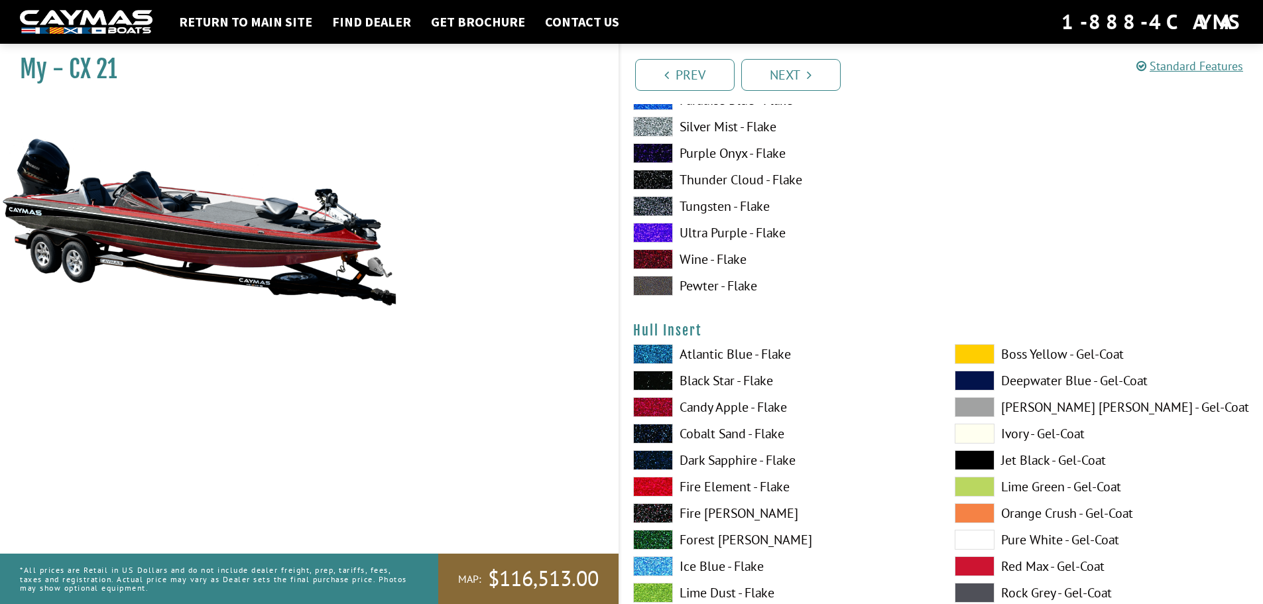
click at [651, 414] on span at bounding box center [653, 407] width 40 height 20
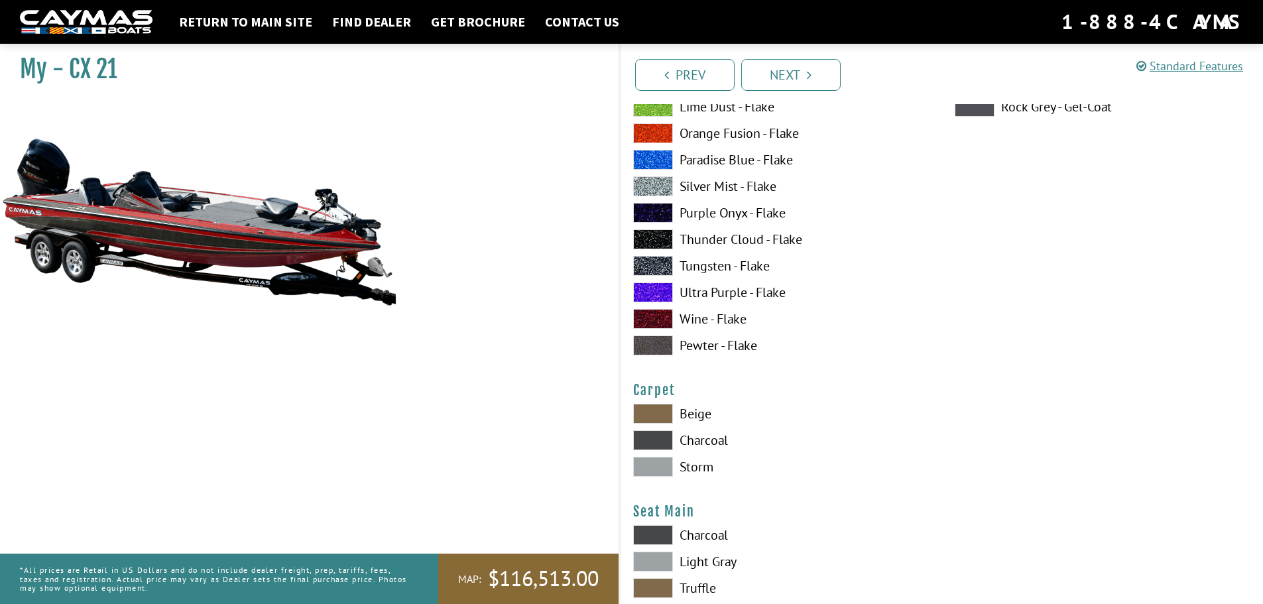
scroll to position [7291, 0]
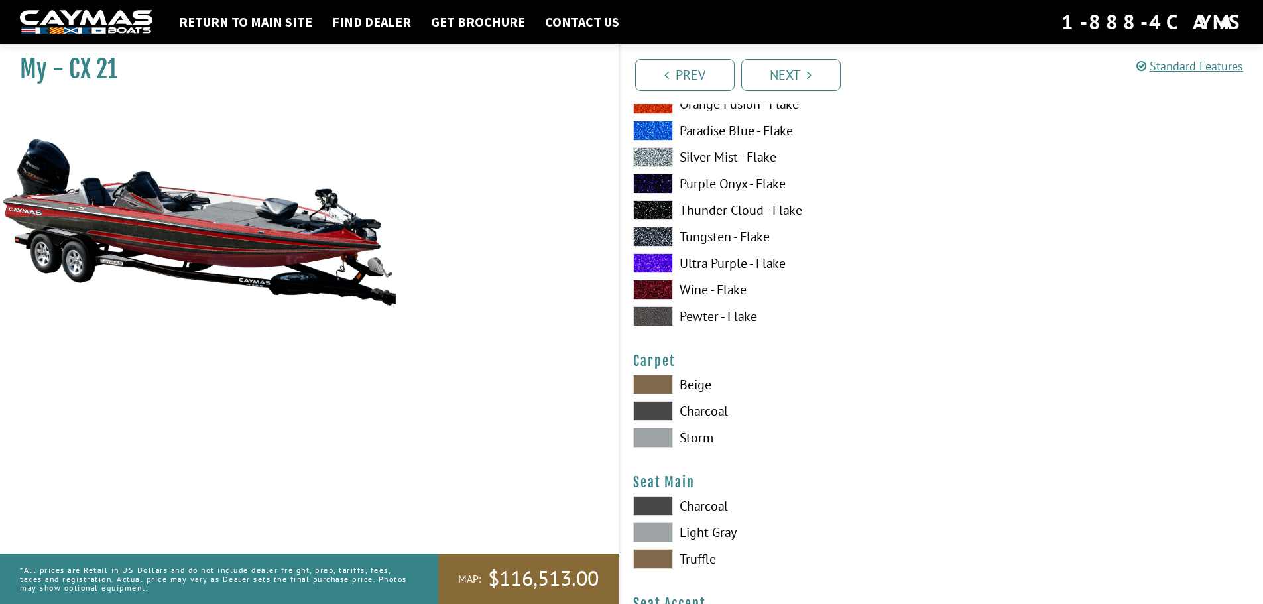
click at [650, 312] on span at bounding box center [653, 316] width 40 height 20
click at [655, 438] on span at bounding box center [653, 438] width 40 height 20
click at [664, 528] on span at bounding box center [653, 532] width 40 height 20
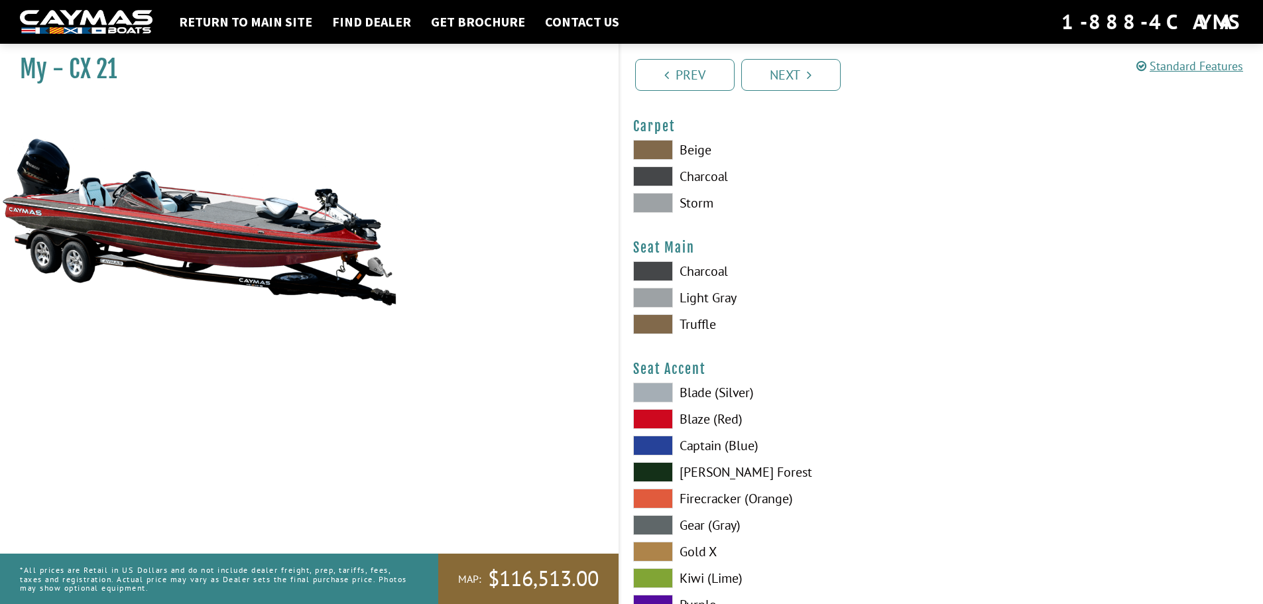
scroll to position [7556, 0]
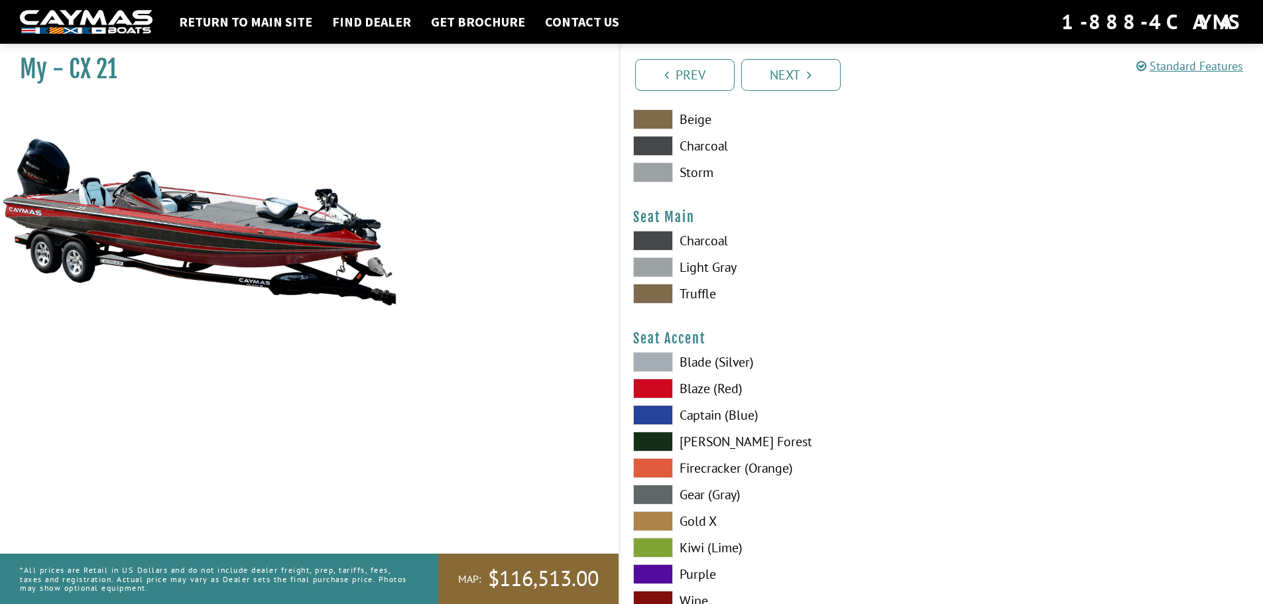
click at [656, 387] on span at bounding box center [653, 388] width 40 height 20
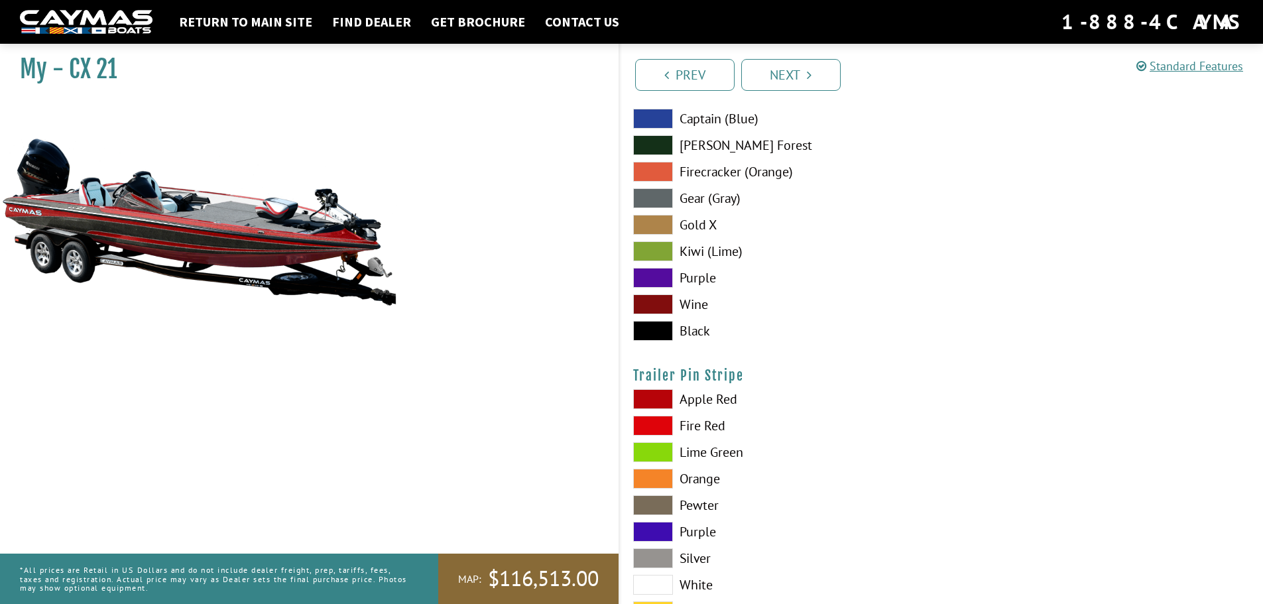
scroll to position [7888, 0]
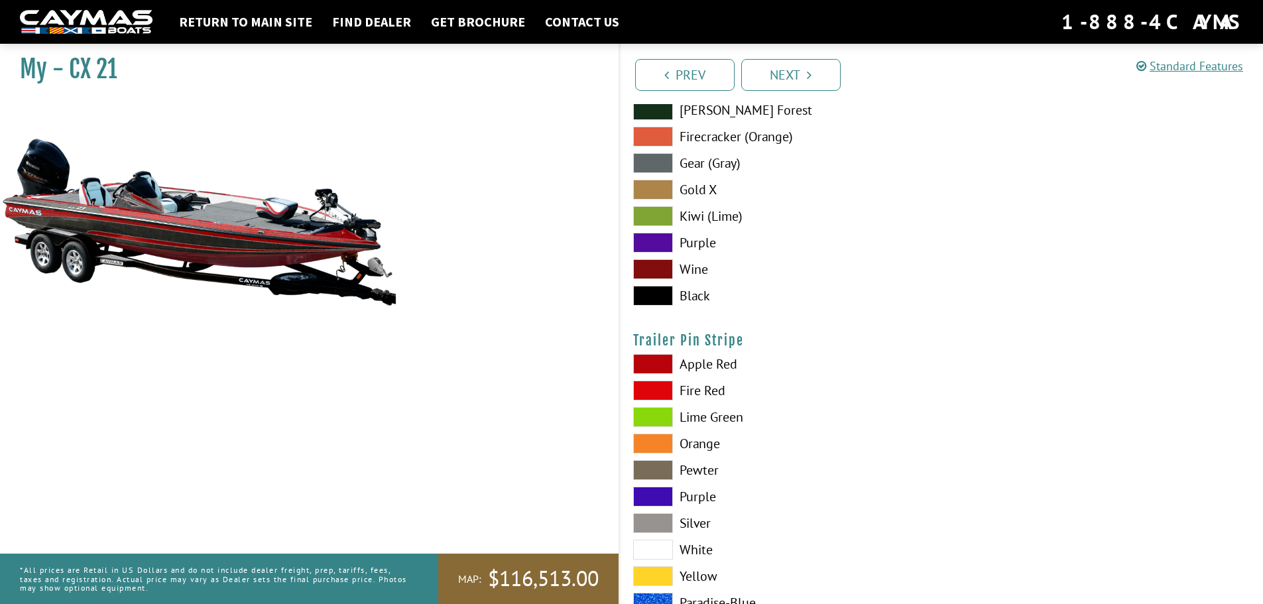
click at [656, 363] on span at bounding box center [653, 364] width 40 height 20
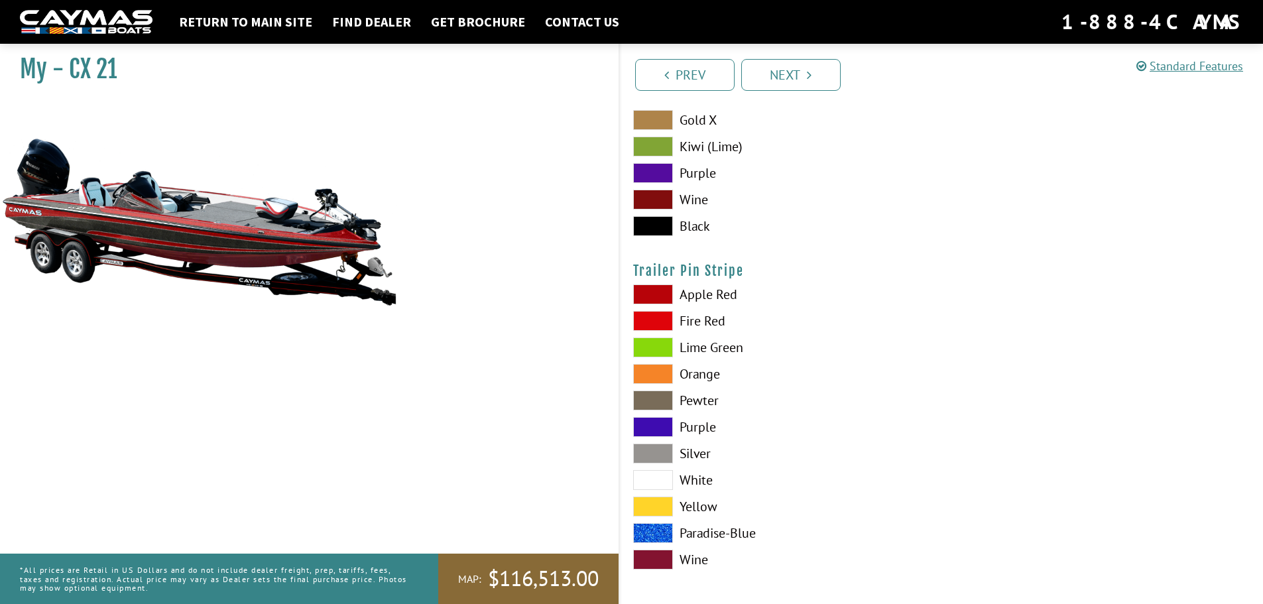
scroll to position [7962, 0]
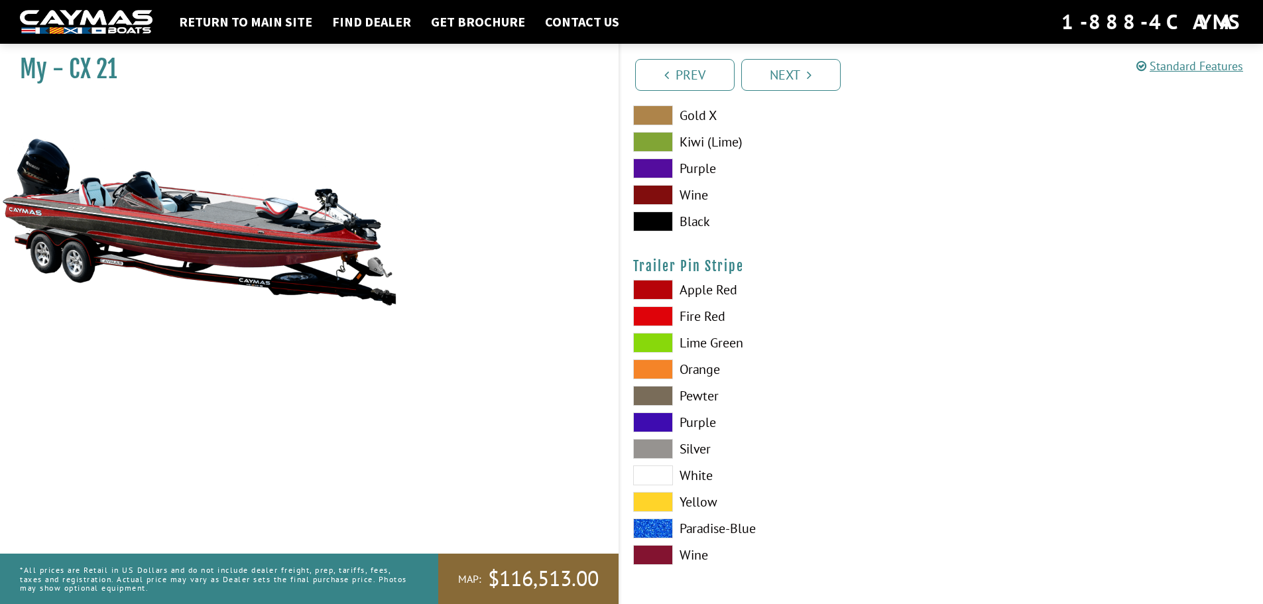
click at [787, 81] on link "Next" at bounding box center [790, 75] width 99 height 32
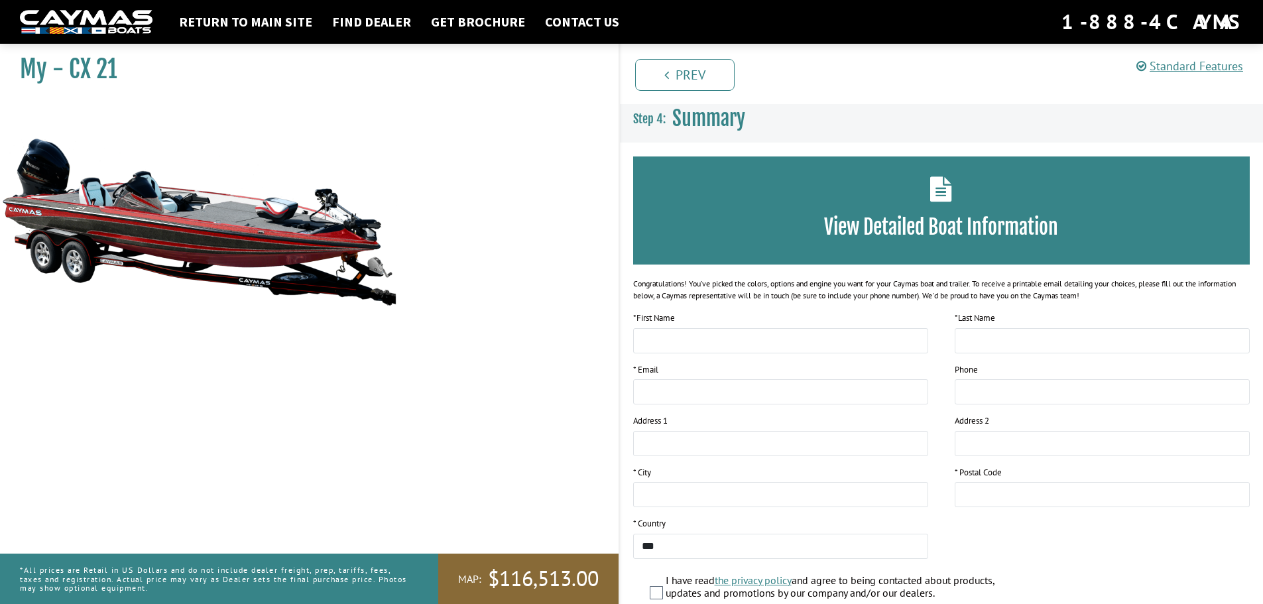
scroll to position [0, 0]
